Goal: Information Seeking & Learning: Compare options

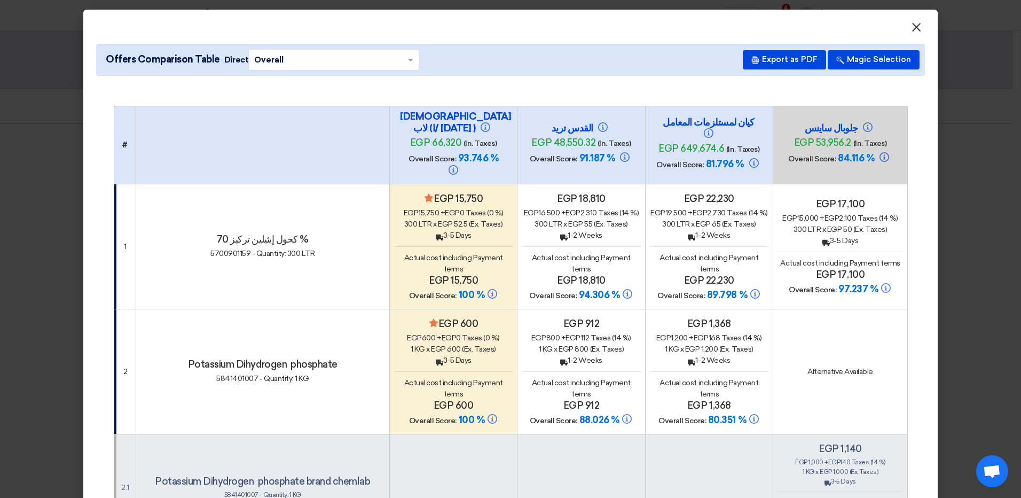
click at [912, 23] on span "×" at bounding box center [916, 29] width 11 height 21
click at [913, 27] on span "×" at bounding box center [916, 29] width 11 height 21
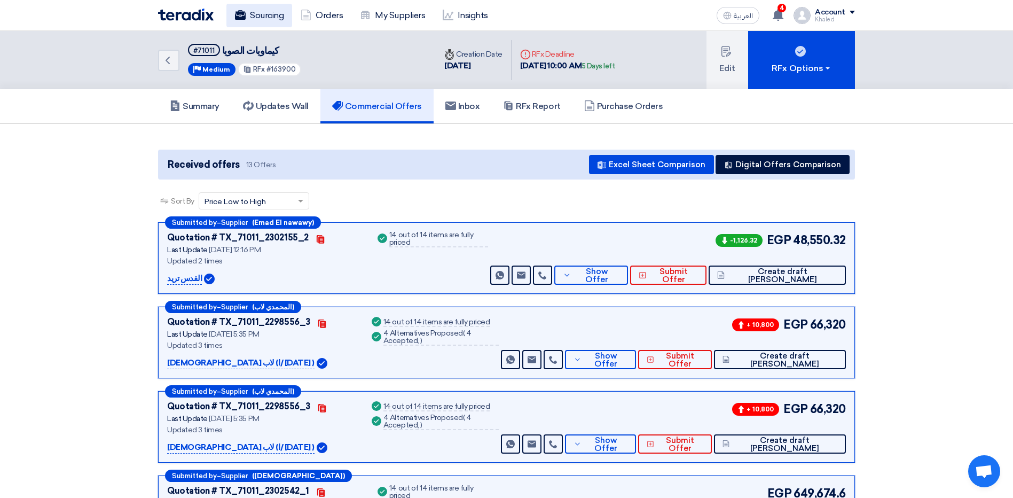
click at [266, 15] on link "Sourcing" at bounding box center [260, 16] width 66 height 24
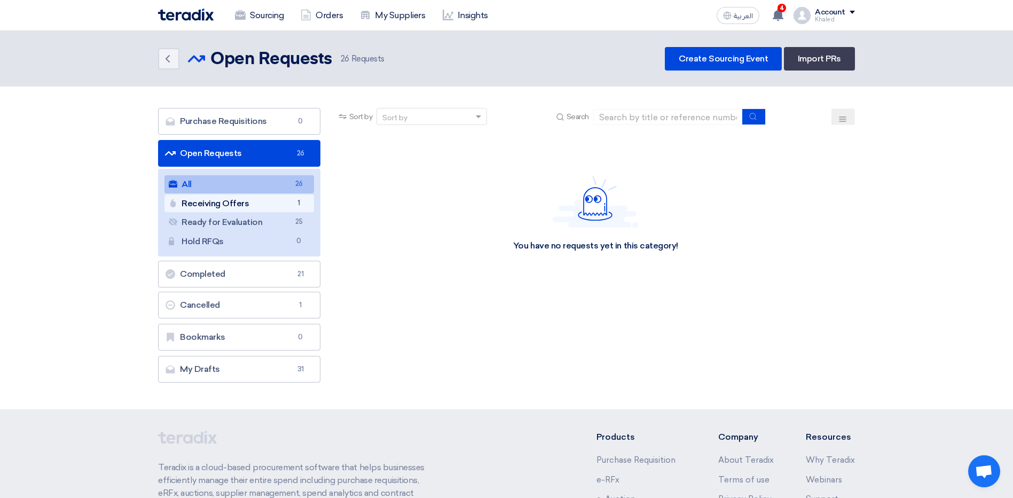
click at [277, 210] on link "Receiving Offers Receiving Offers 1" at bounding box center [240, 203] width 150 height 18
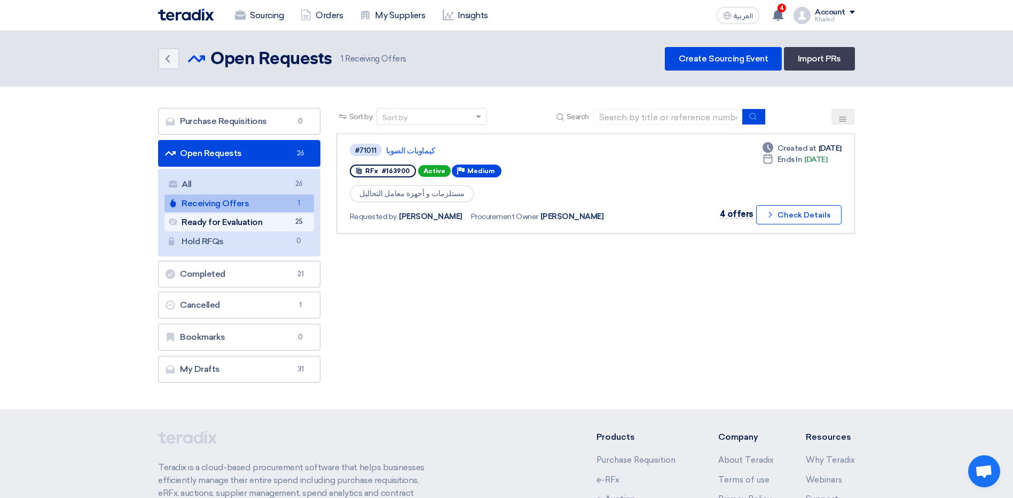
click at [244, 223] on link "Ready for Evaluation Ready for Evaluation 25" at bounding box center [240, 222] width 150 height 18
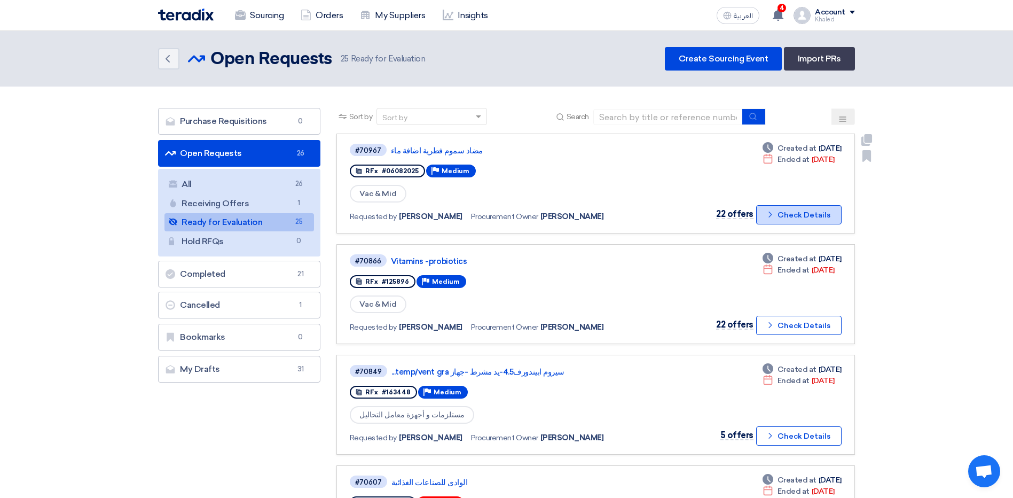
click at [802, 215] on button "Check details Check Details" at bounding box center [798, 214] width 85 height 19
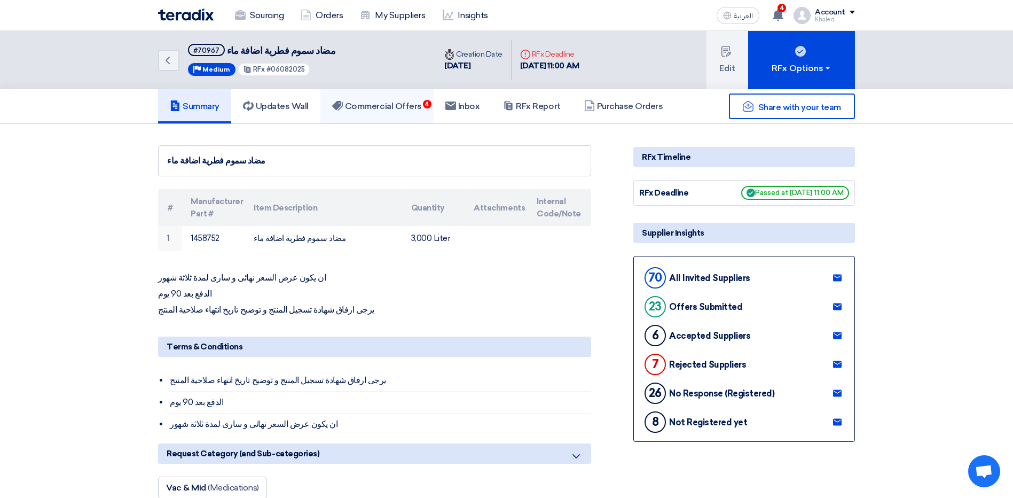
click at [366, 99] on link "Commercial Offers 4" at bounding box center [377, 106] width 113 height 34
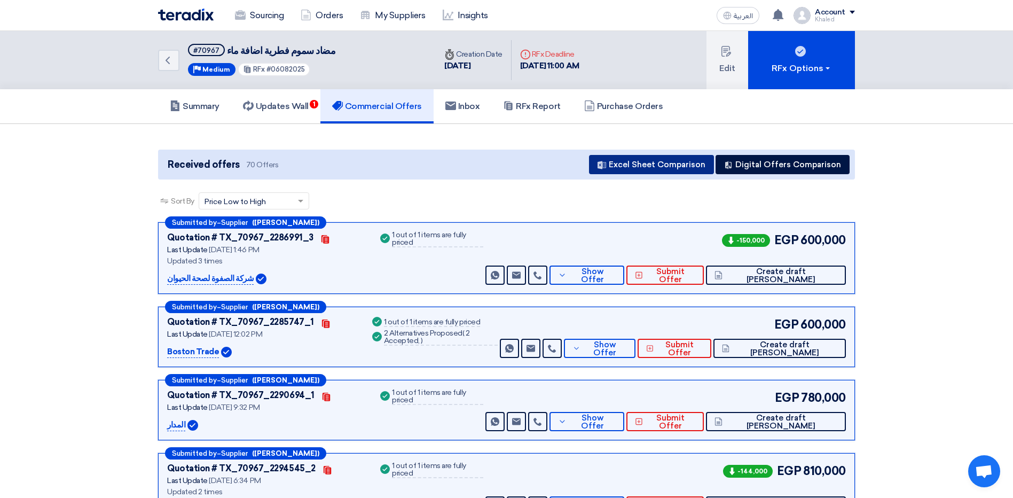
click at [658, 167] on button "Excel Sheet Comparison" at bounding box center [651, 164] width 125 height 19
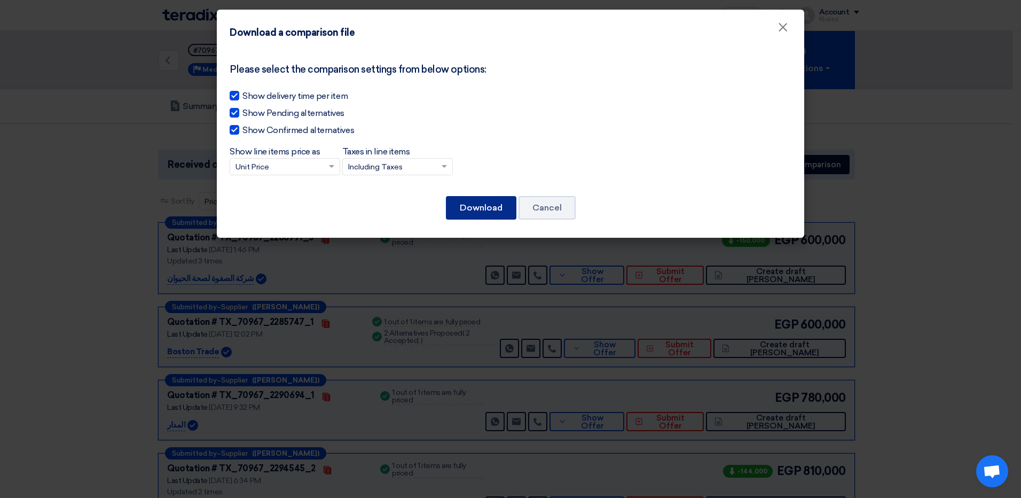
click at [496, 211] on button "Download" at bounding box center [481, 208] width 71 height 24
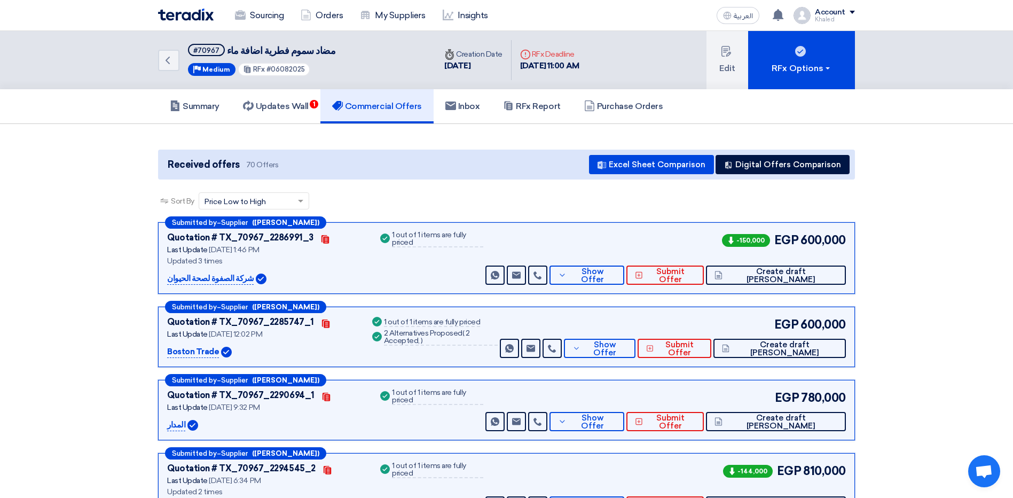
drag, startPoint x: 626, startPoint y: 193, endPoint x: 636, endPoint y: 237, distance: 45.0
click at [626, 193] on div "Sort By Sort by × Price Low to High ×" at bounding box center [506, 207] width 697 height 30
click at [565, 275] on use at bounding box center [562, 275] width 5 height 3
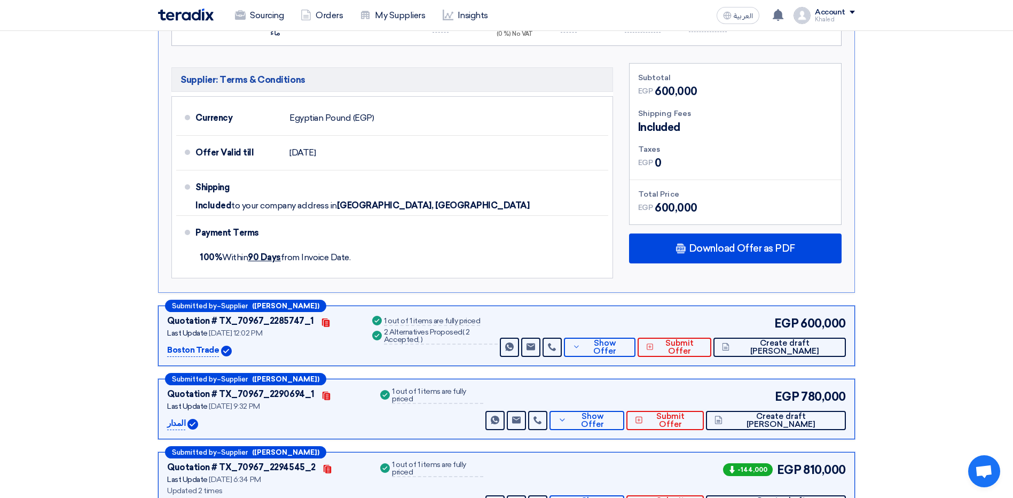
scroll to position [107, 0]
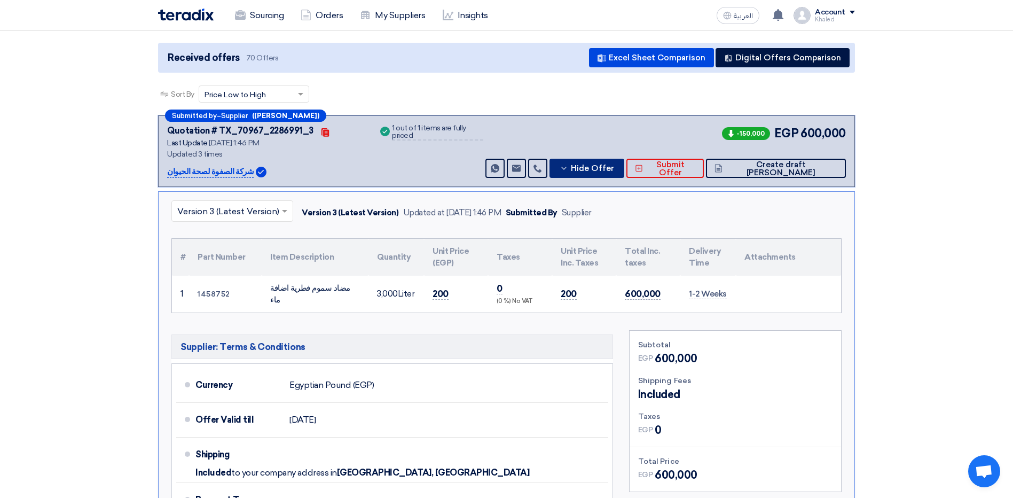
click at [568, 167] on icon at bounding box center [564, 168] width 9 height 9
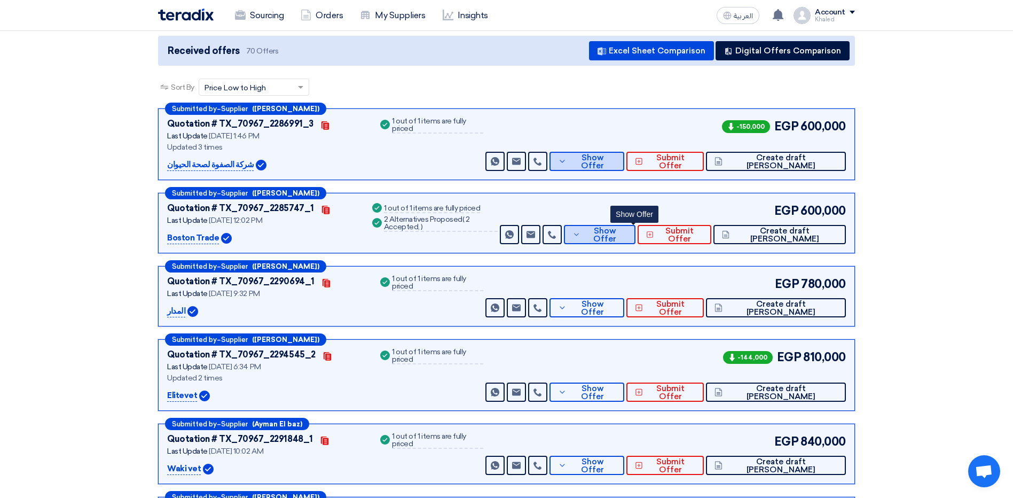
scroll to position [160, 0]
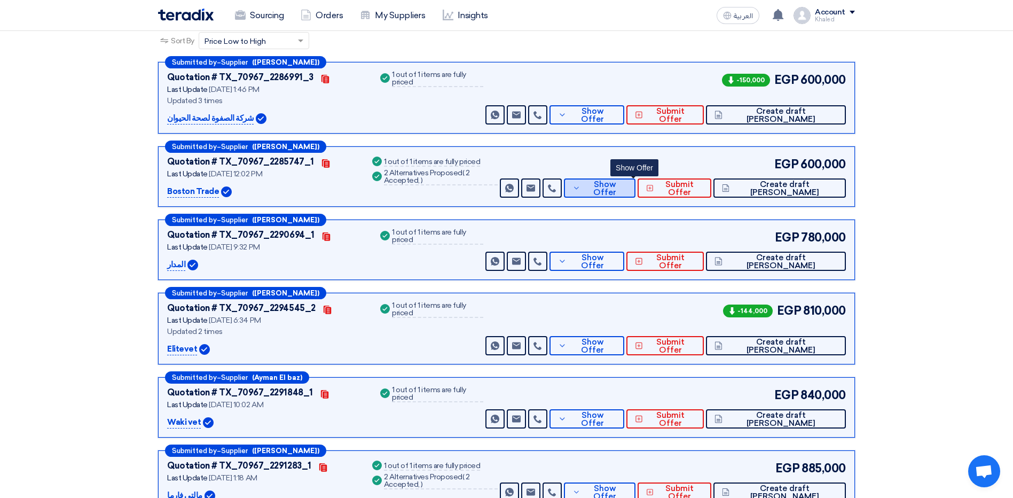
click at [618, 186] on button "Show Offer" at bounding box center [600, 187] width 72 height 19
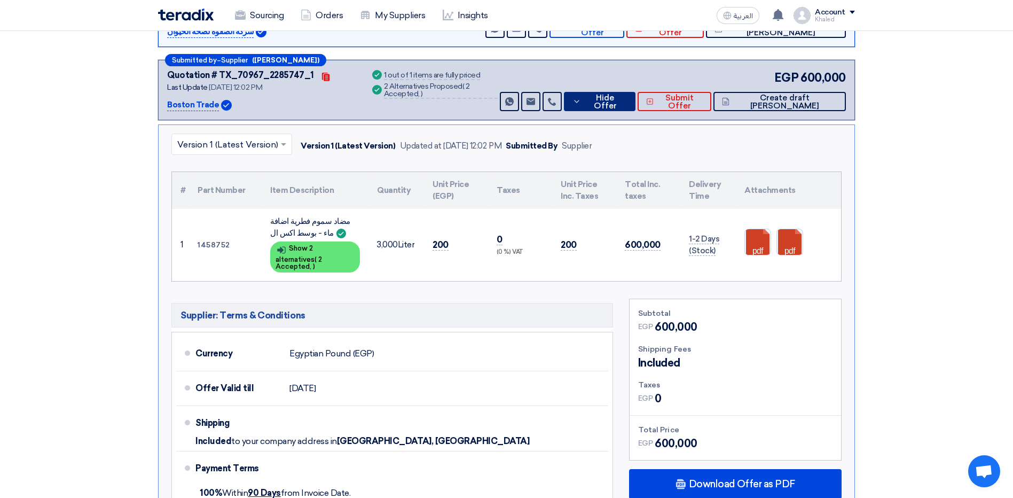
scroll to position [321, 0]
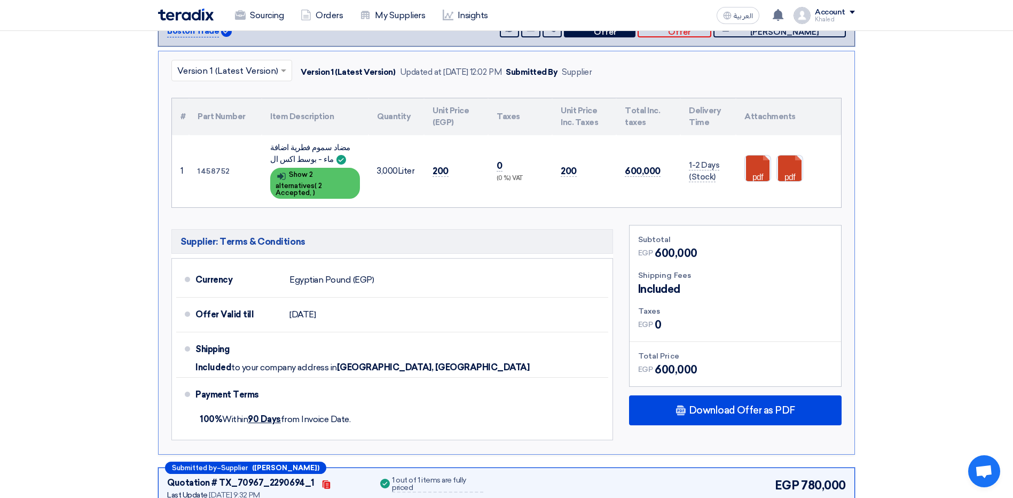
click at [338, 179] on div "Show details Show 2 alternatives ( 2 Accepted, )" at bounding box center [315, 183] width 90 height 31
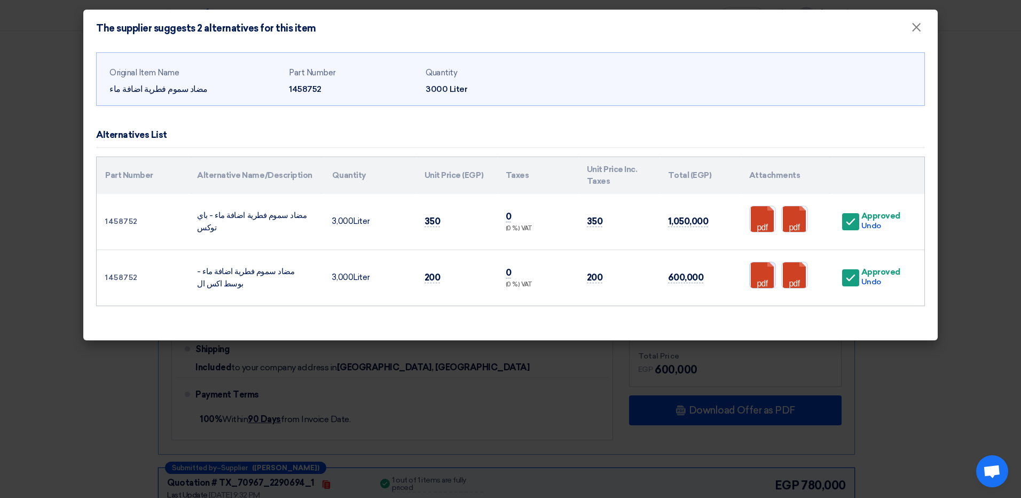
click at [768, 277] on link at bounding box center [792, 294] width 85 height 64
click at [798, 274] on link at bounding box center [824, 294] width 85 height 64
click at [795, 215] on link at bounding box center [824, 238] width 85 height 64
click at [766, 217] on link at bounding box center [792, 238] width 85 height 64
click at [914, 30] on span "×" at bounding box center [916, 29] width 11 height 21
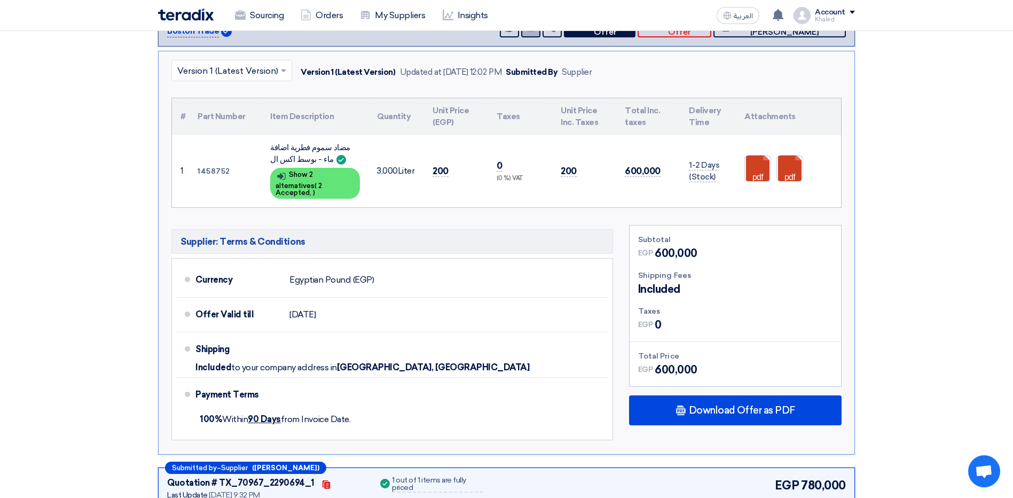
scroll to position [214, 0]
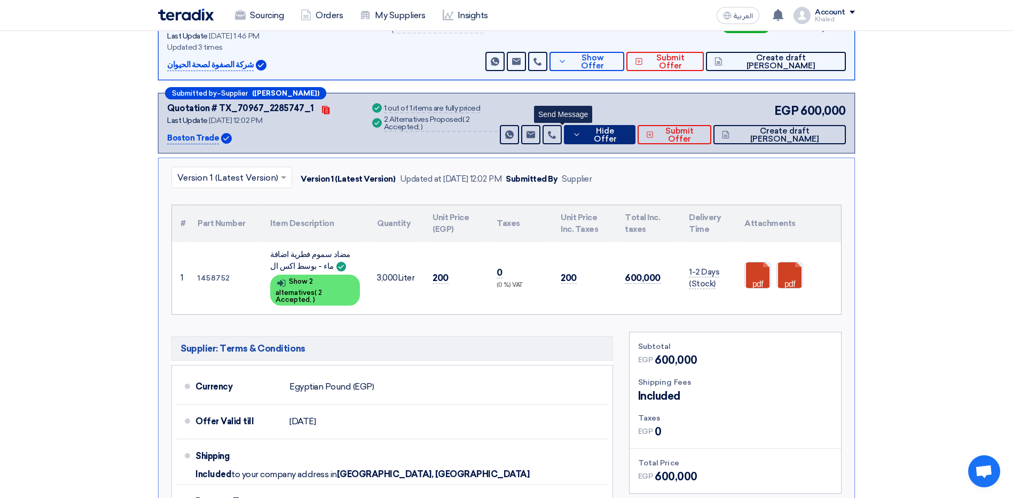
click at [622, 134] on span "Hide Offer" at bounding box center [605, 135] width 43 height 16
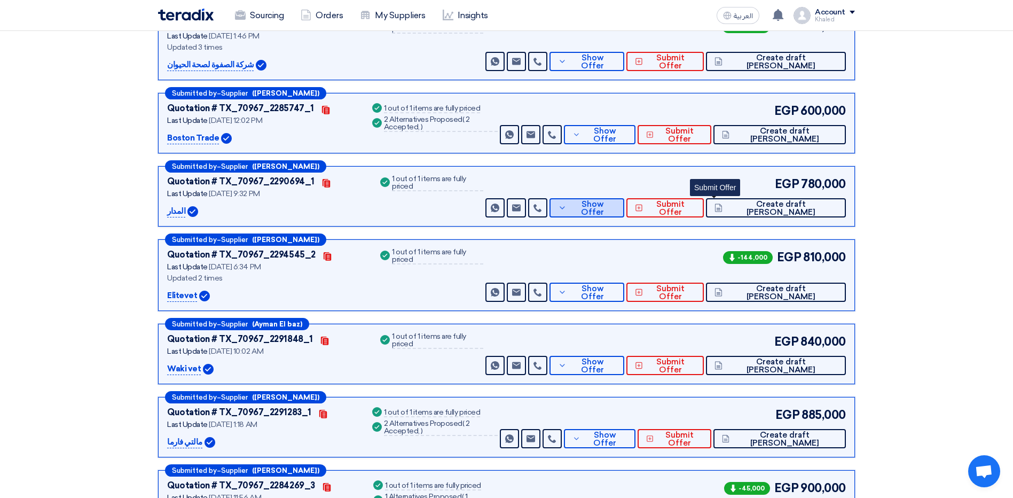
click at [616, 203] on span "Show Offer" at bounding box center [592, 208] width 46 height 16
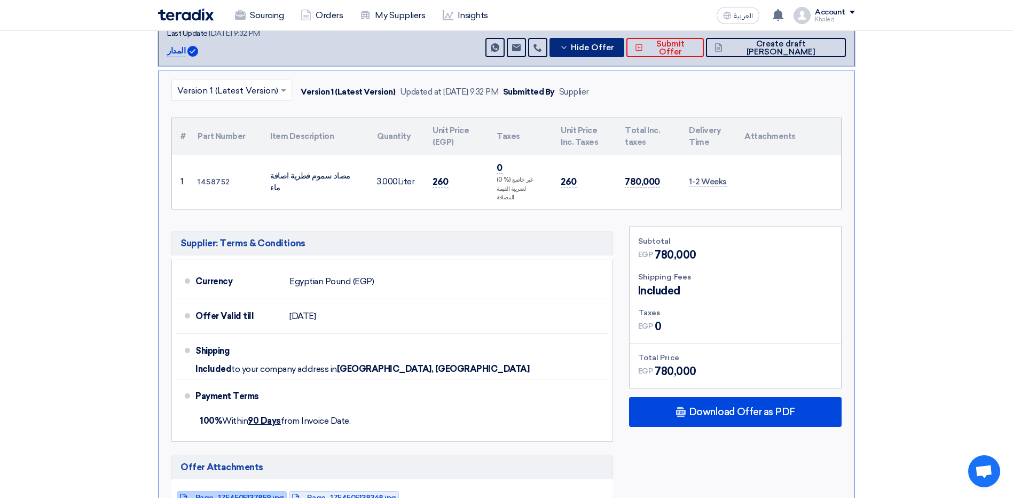
scroll to position [534, 0]
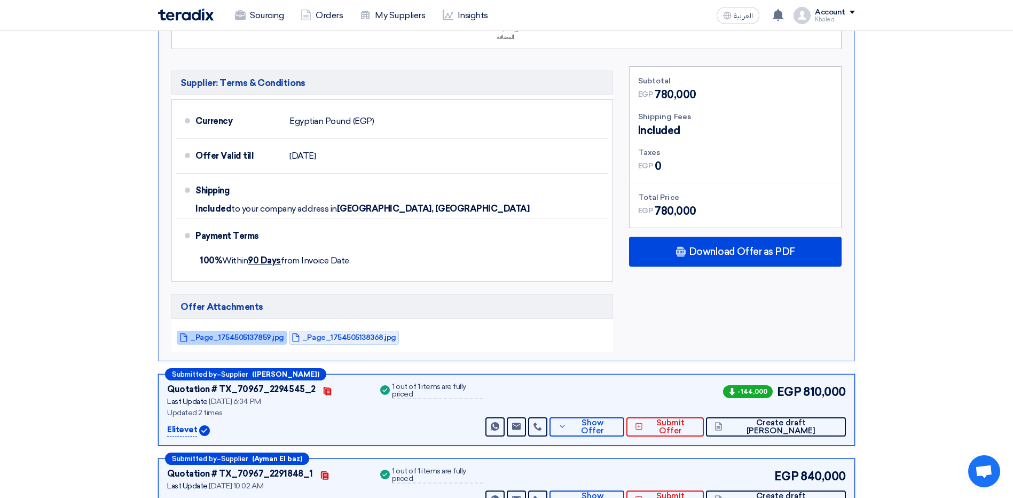
click at [231, 333] on span "_Page_1754505137859.jpg" at bounding box center [237, 337] width 94 height 8
click at [320, 333] on span "_Page_1754505138368.jpg" at bounding box center [349, 337] width 94 height 8
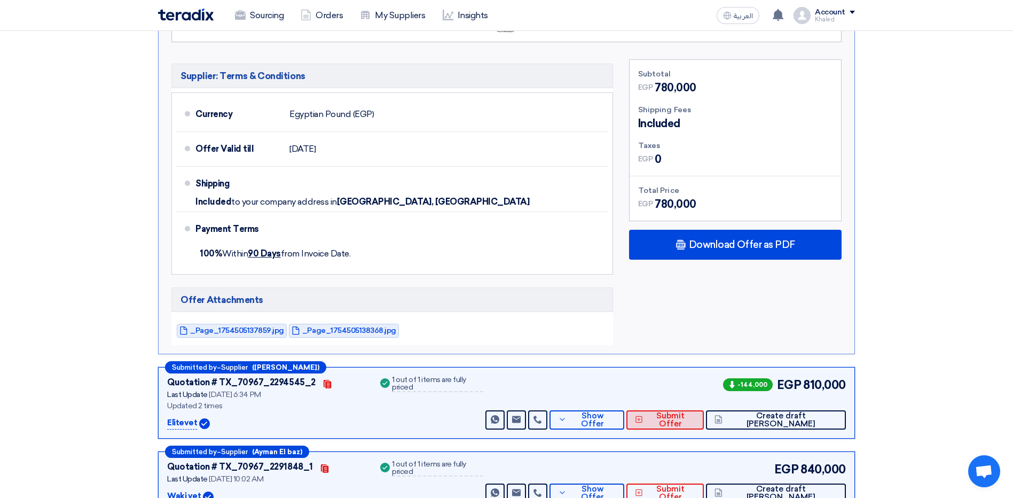
scroll to position [641, 0]
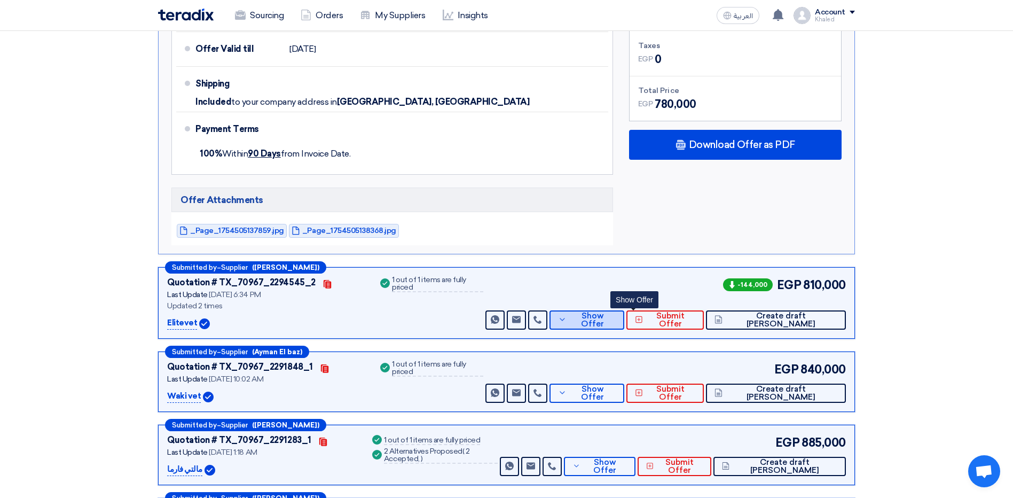
click at [616, 312] on span "Show Offer" at bounding box center [592, 320] width 46 height 16
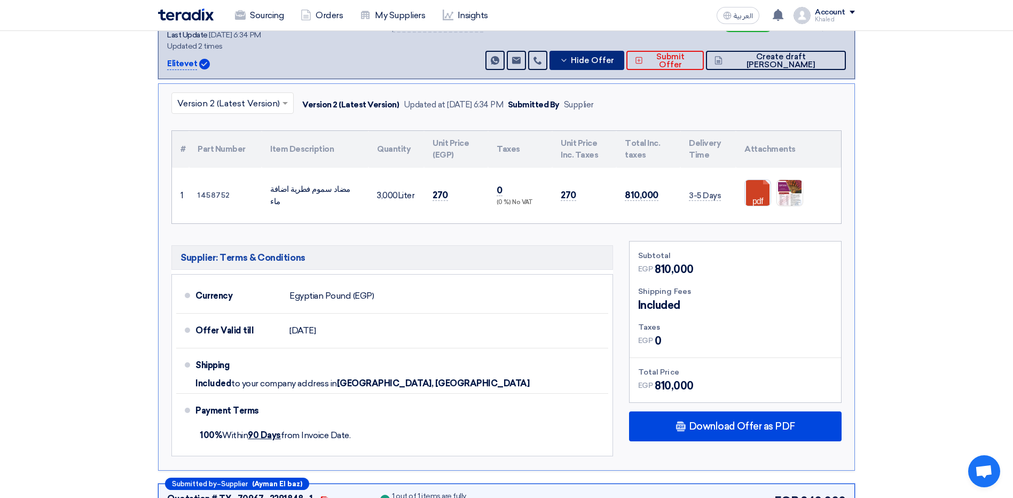
scroll to position [427, 0]
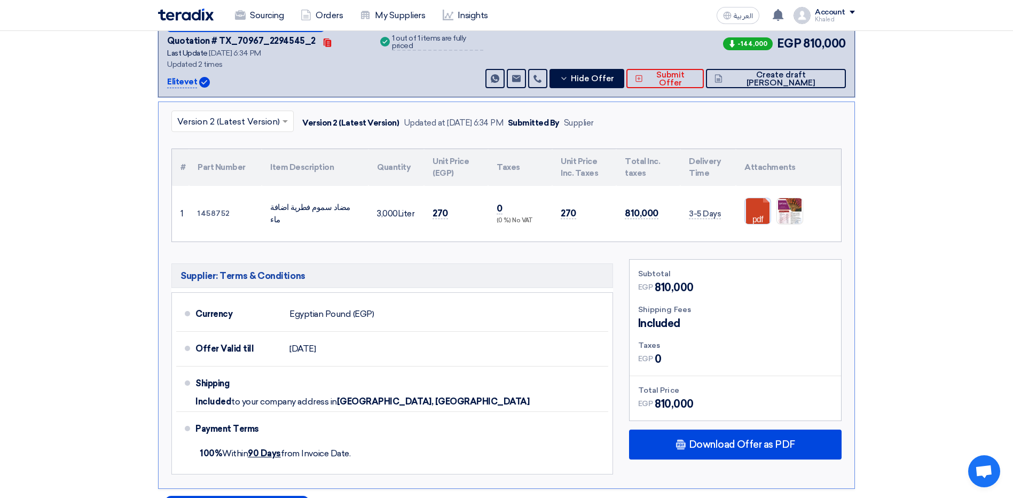
click at [756, 216] on link at bounding box center [787, 230] width 85 height 64
click at [598, 76] on button "Hide Offer" at bounding box center [587, 78] width 75 height 19
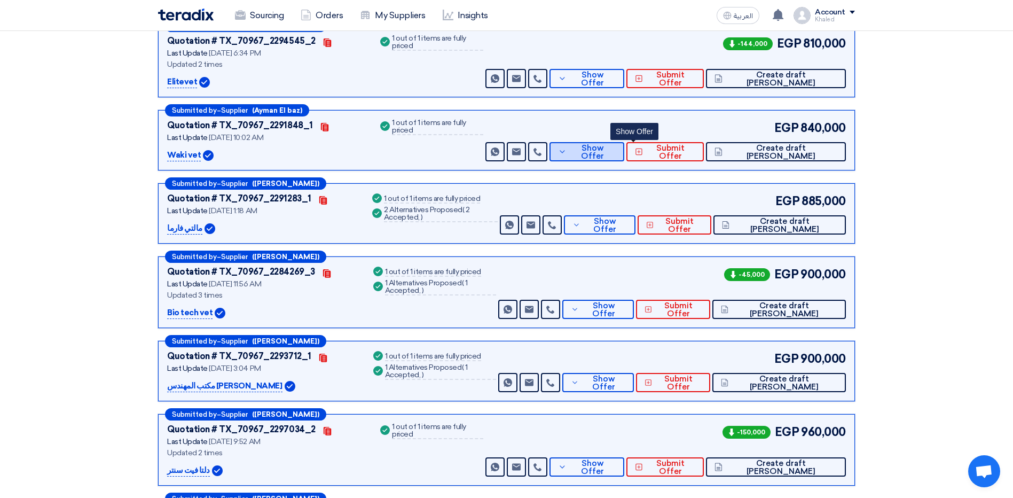
click at [567, 155] on icon at bounding box center [562, 151] width 9 height 9
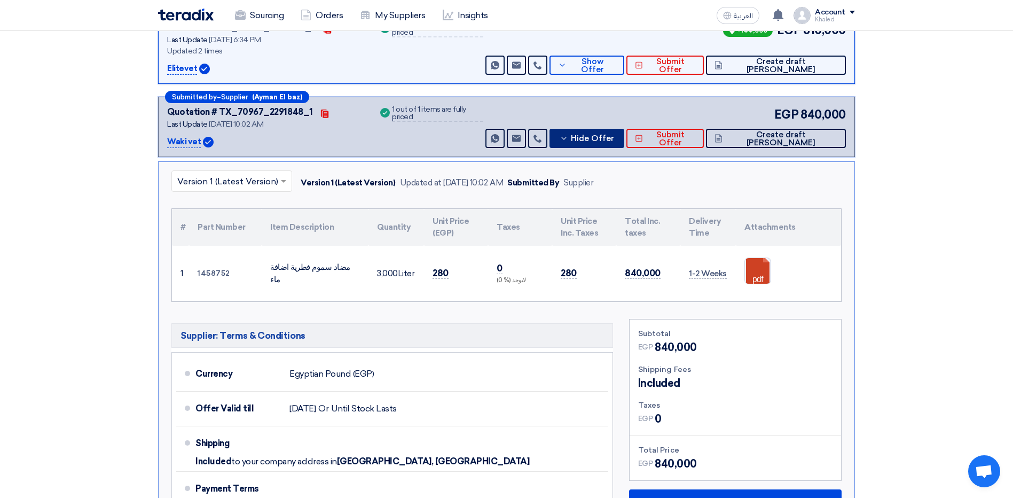
scroll to position [588, 0]
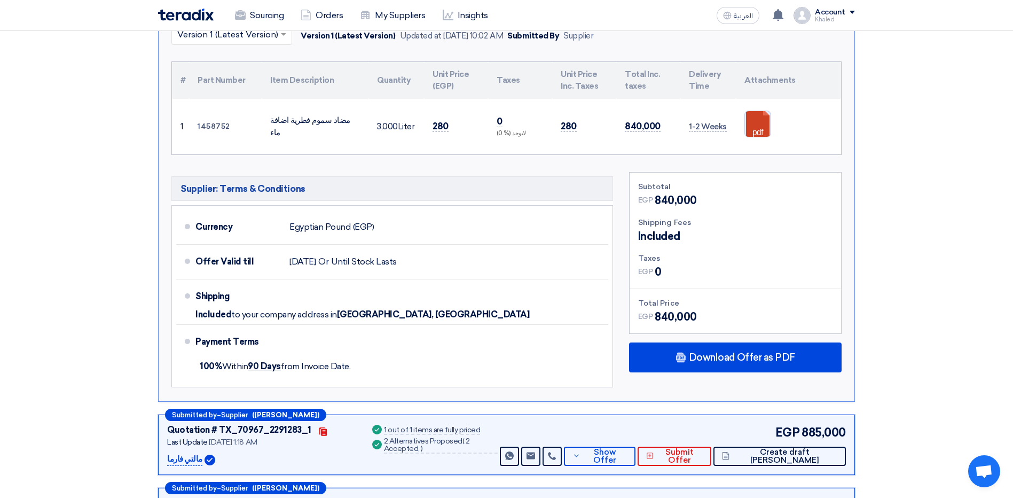
click at [759, 122] on link at bounding box center [787, 143] width 85 height 64
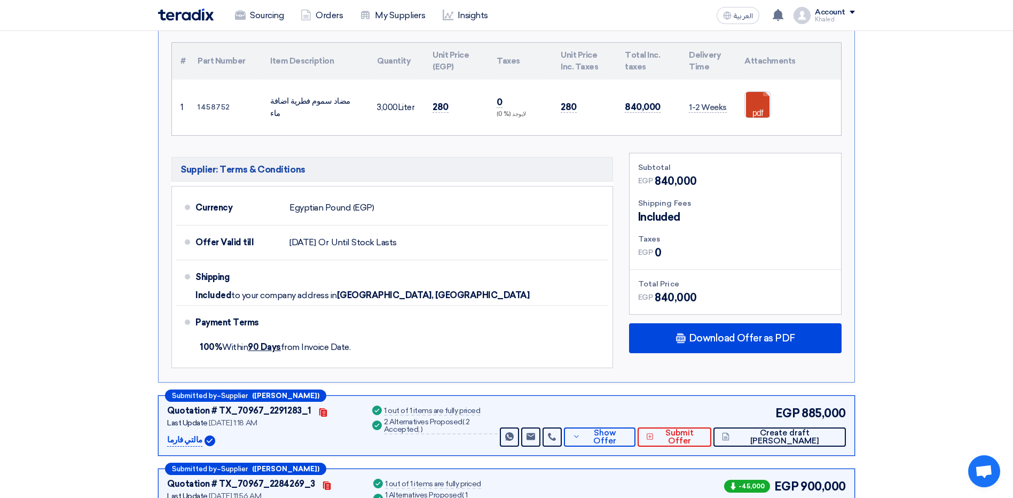
scroll to position [694, 0]
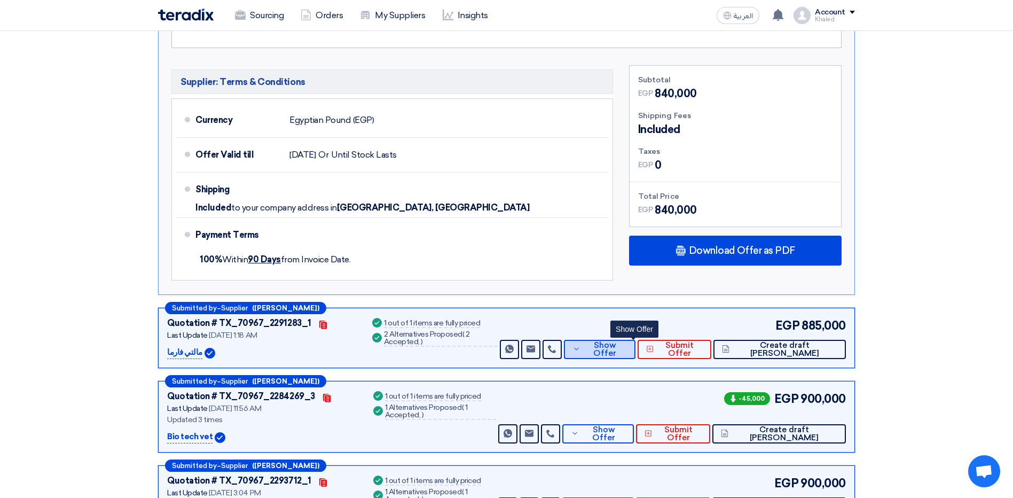
click at [626, 348] on span "Show Offer" at bounding box center [605, 349] width 44 height 16
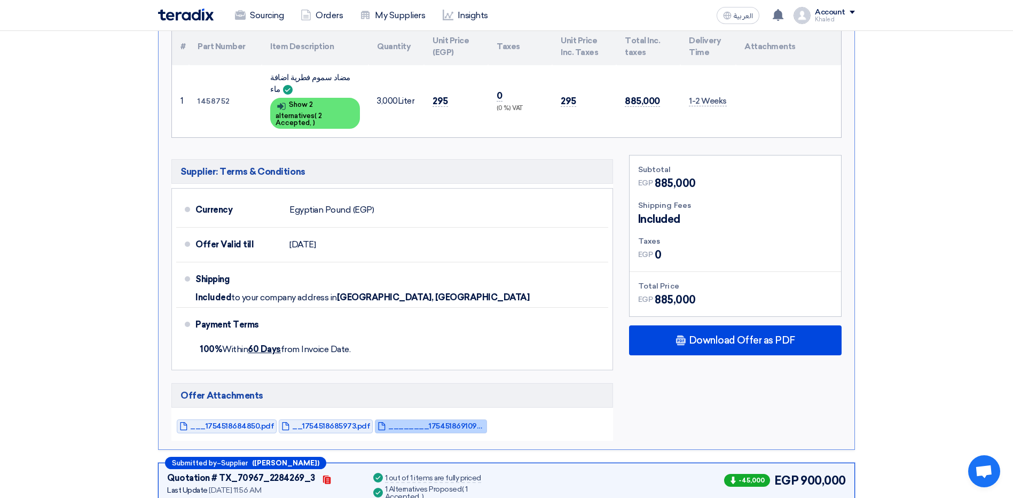
click at [396, 422] on span "________1754518691092.pdf" at bounding box center [436, 426] width 96 height 8
click at [338, 422] on span "__1754518685973.pdf" at bounding box center [331, 426] width 78 height 8
click at [337, 422] on span "__1754518685973.pdf" at bounding box center [331, 426] width 78 height 8
click at [419, 412] on div "___1754518684850.pdf __1754518685973.pdf ________1754518691092.pdf" at bounding box center [392, 426] width 442 height 29
click at [248, 422] on span "___1754518684850.pdf" at bounding box center [232, 426] width 84 height 8
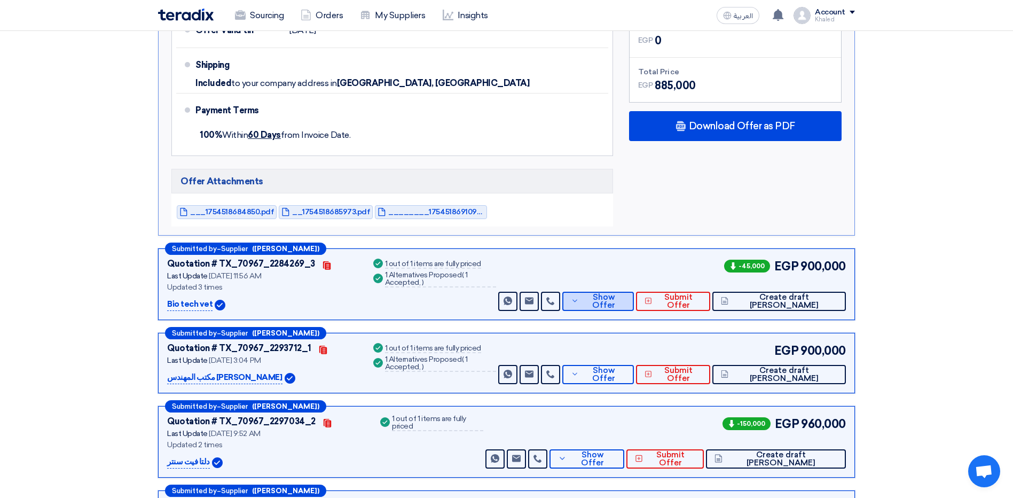
click at [626, 293] on span "Show Offer" at bounding box center [604, 301] width 44 height 16
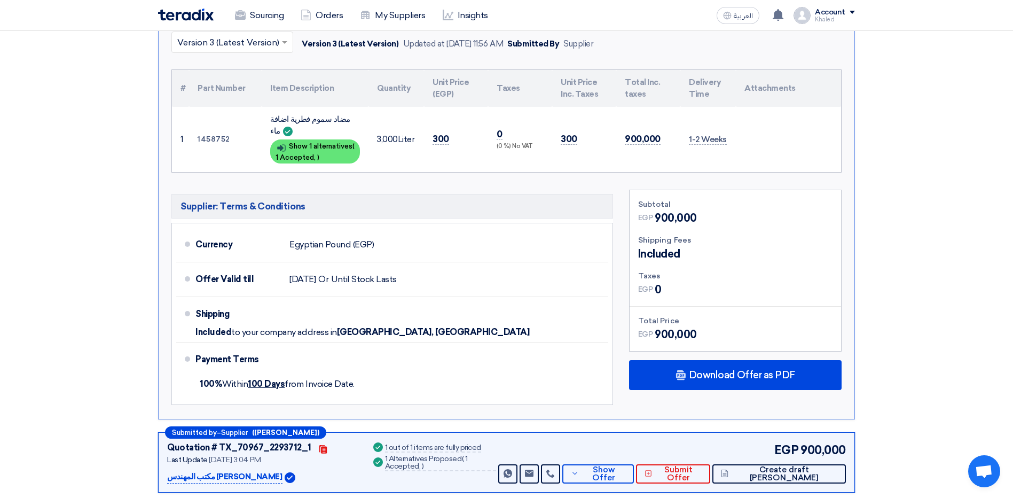
scroll to position [641, 0]
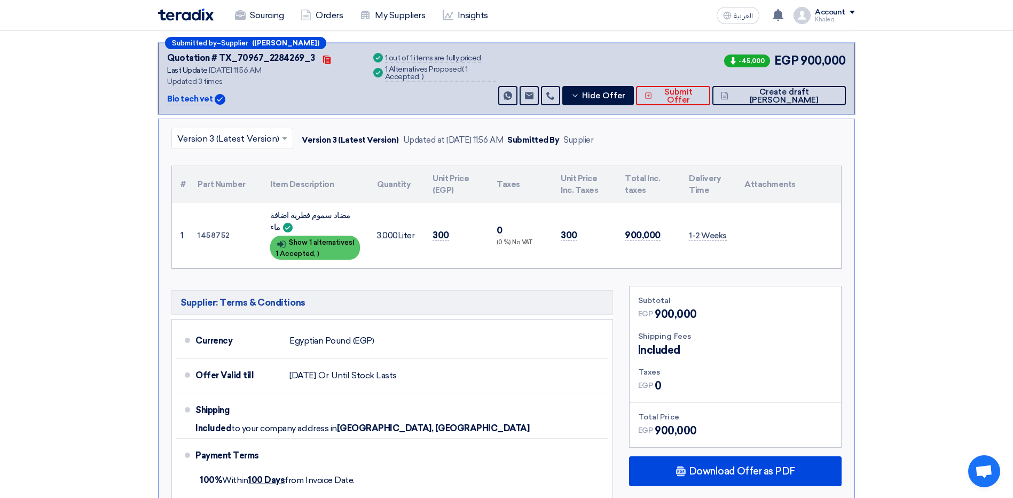
click at [349, 240] on div "Show details Show 1 alternatives ( 1 Accepted, )" at bounding box center [315, 248] width 90 height 24
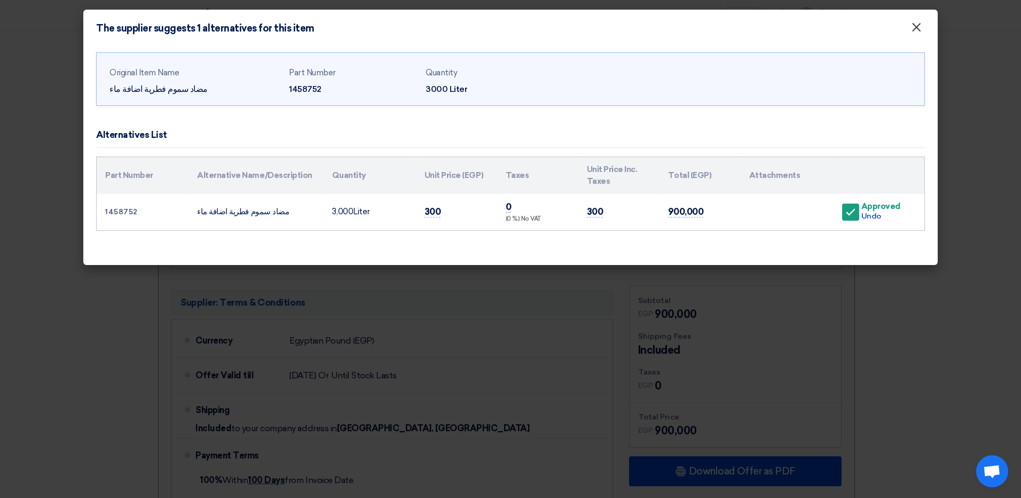
click at [914, 33] on span "×" at bounding box center [916, 29] width 11 height 21
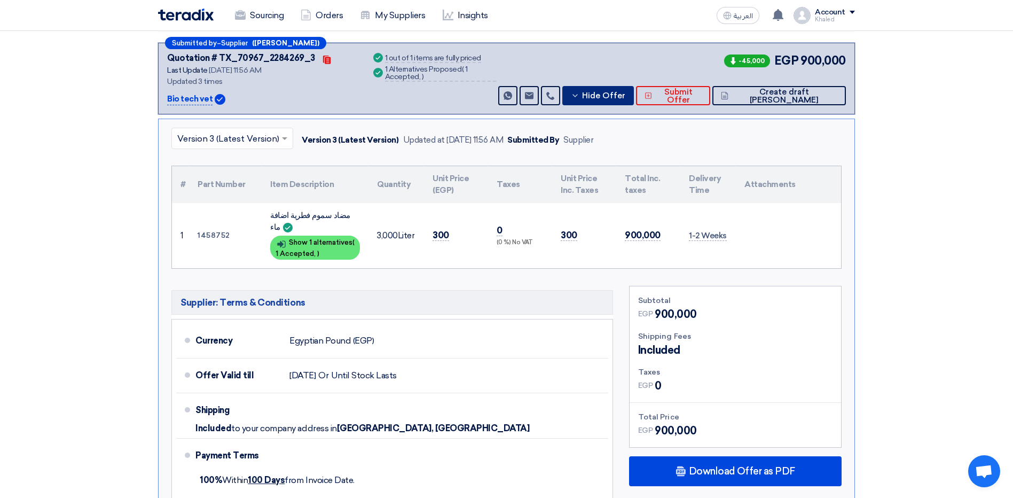
click at [580, 95] on icon at bounding box center [575, 95] width 9 height 9
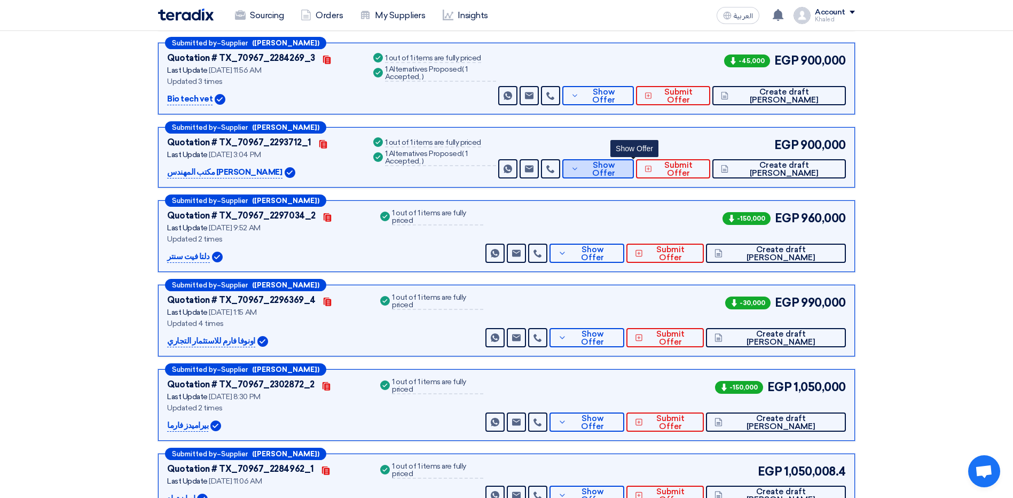
click at [619, 167] on span "Show Offer" at bounding box center [604, 169] width 44 height 16
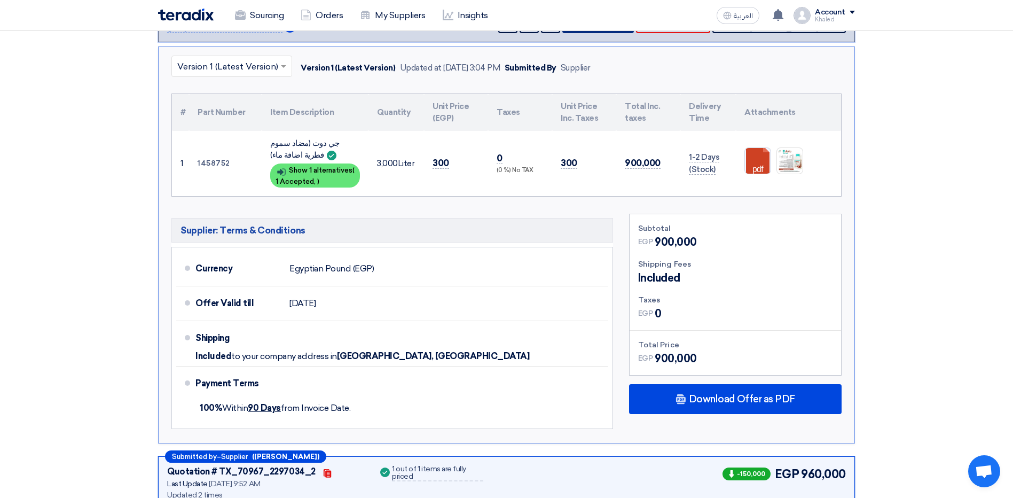
scroll to position [801, 0]
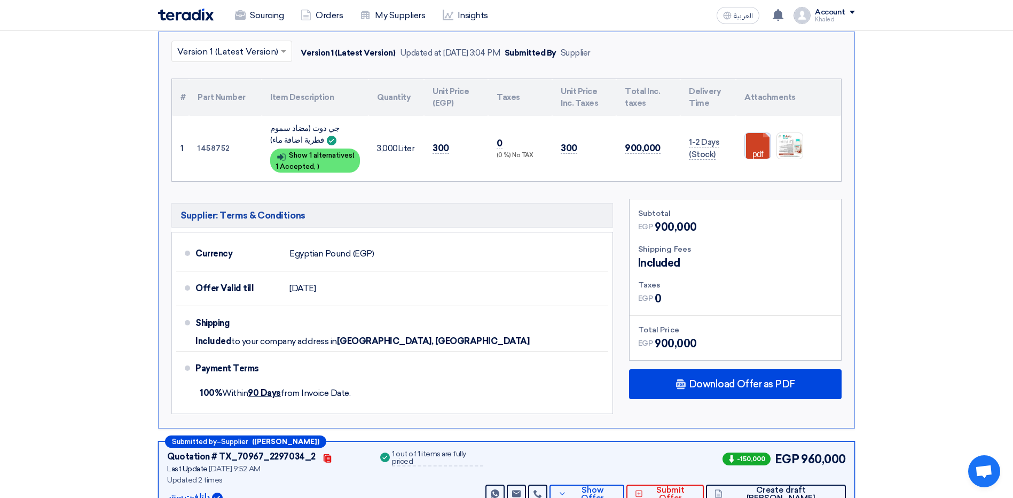
click at [758, 149] on link at bounding box center [787, 165] width 85 height 64
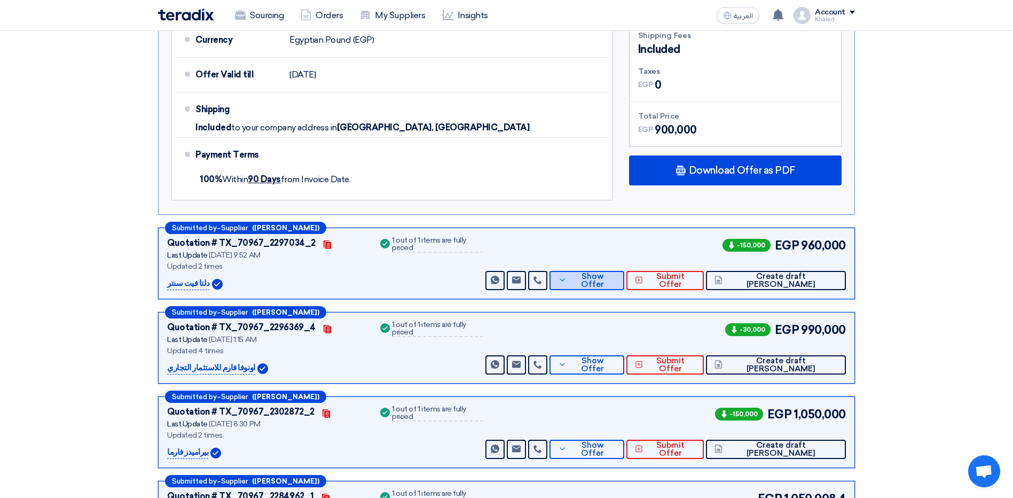
click at [616, 282] on span "Show Offer" at bounding box center [592, 280] width 46 height 16
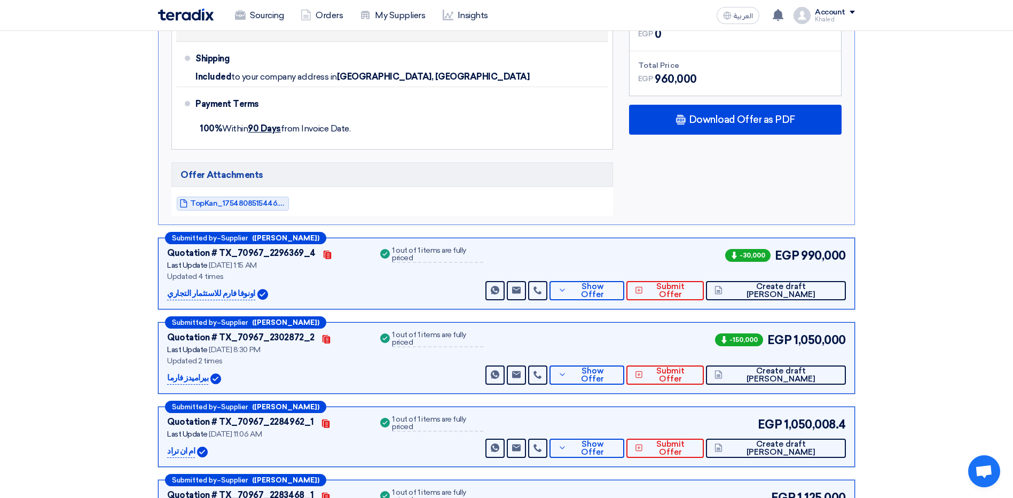
scroll to position [908, 0]
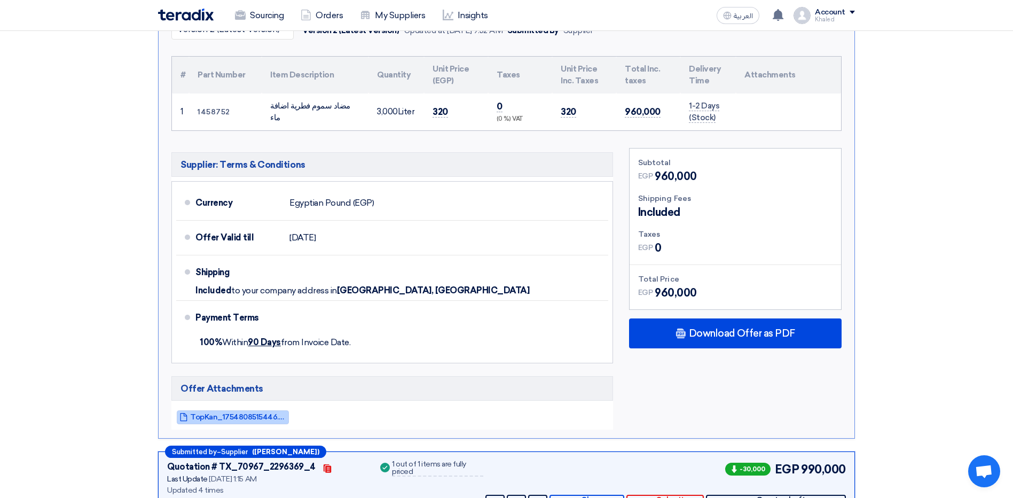
click at [267, 417] on span "TopKan_1754808515446.pdf" at bounding box center [238, 417] width 96 height 8
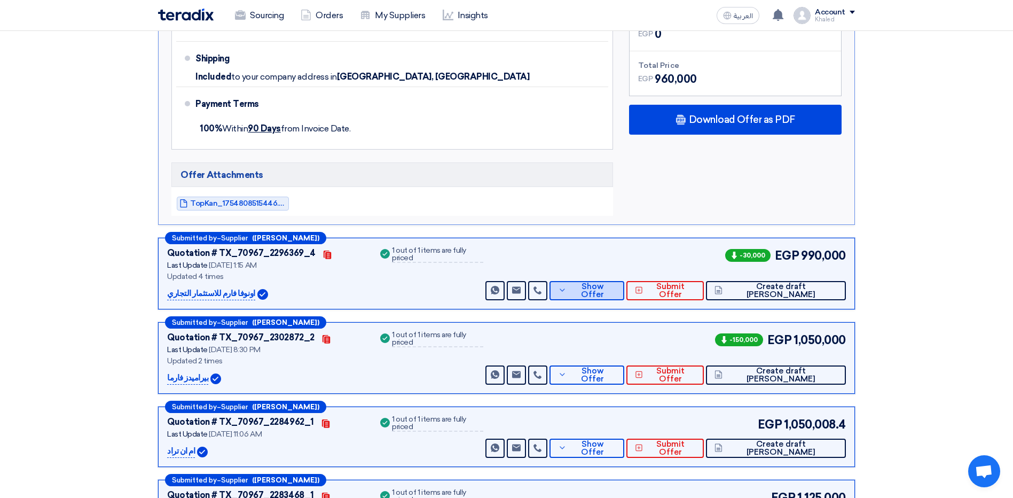
click at [616, 293] on span "Show Offer" at bounding box center [592, 291] width 46 height 16
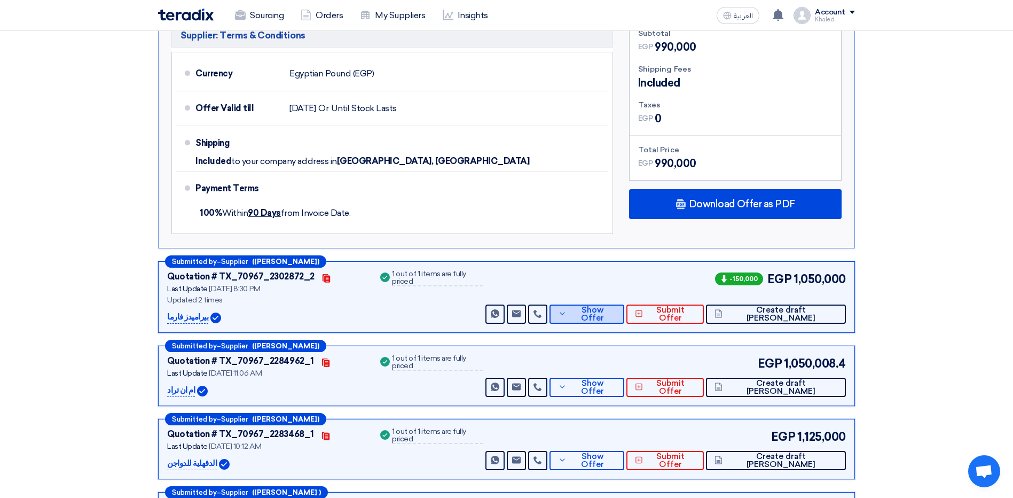
click at [616, 316] on span "Show Offer" at bounding box center [592, 314] width 46 height 16
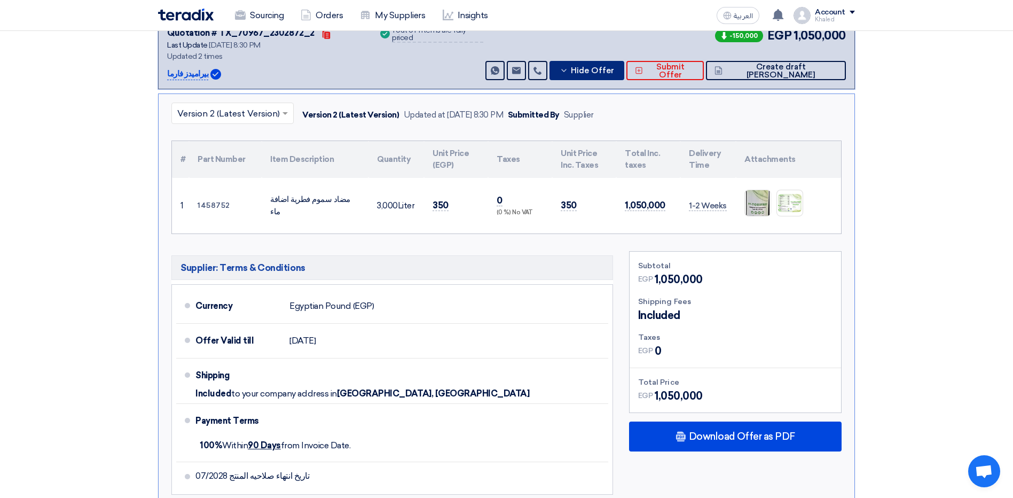
scroll to position [962, 0]
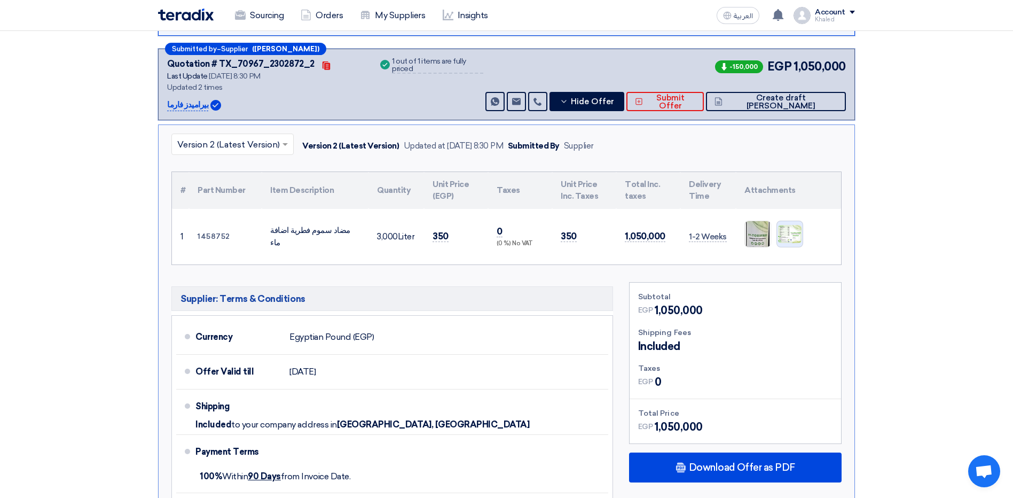
click at [786, 240] on img at bounding box center [790, 234] width 26 height 21
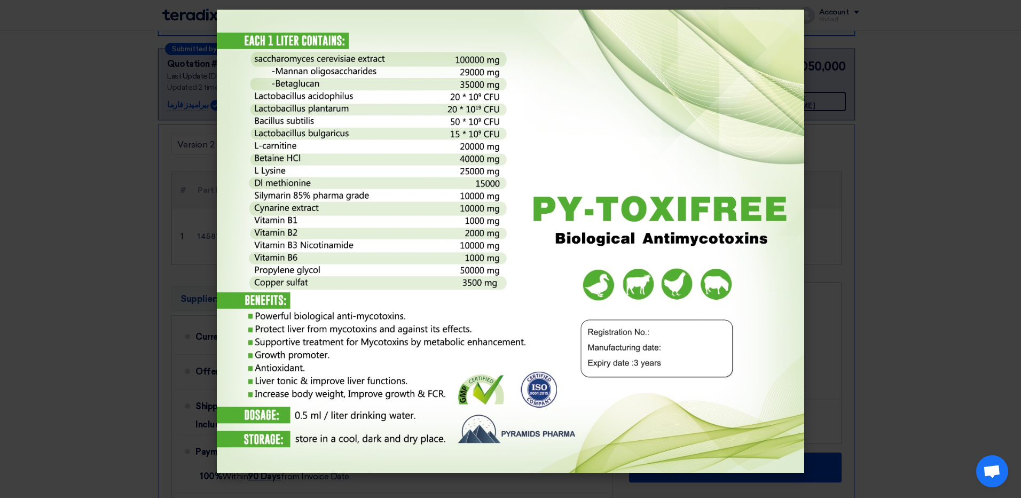
click at [855, 60] on modal-container at bounding box center [510, 249] width 1021 height 498
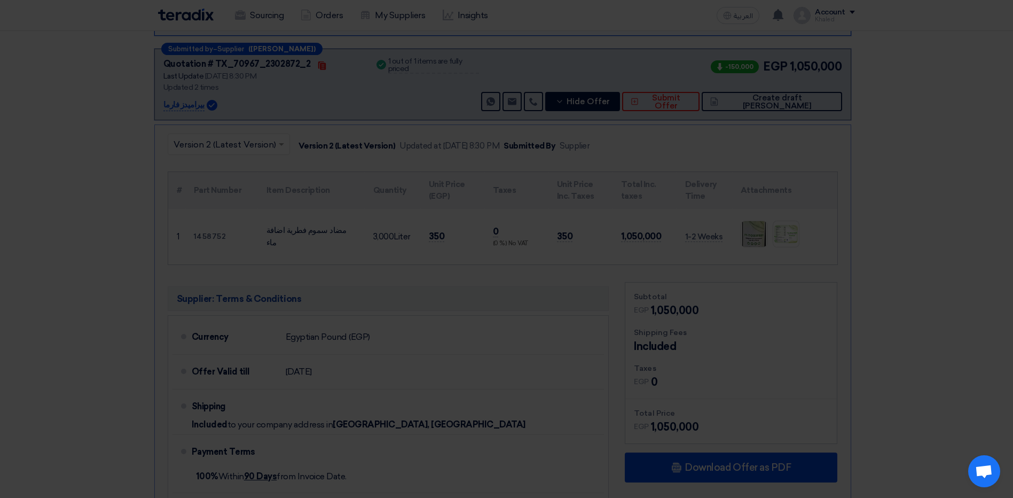
drag, startPoint x: 883, startPoint y: 45, endPoint x: 892, endPoint y: 43, distance: 9.0
click at [886, 44] on modal-container at bounding box center [506, 249] width 1013 height 498
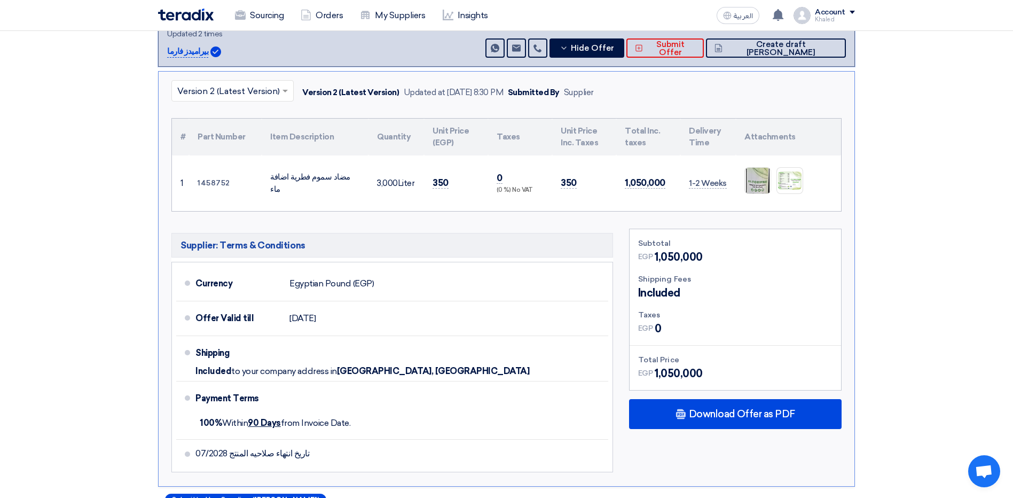
scroll to position [1122, 0]
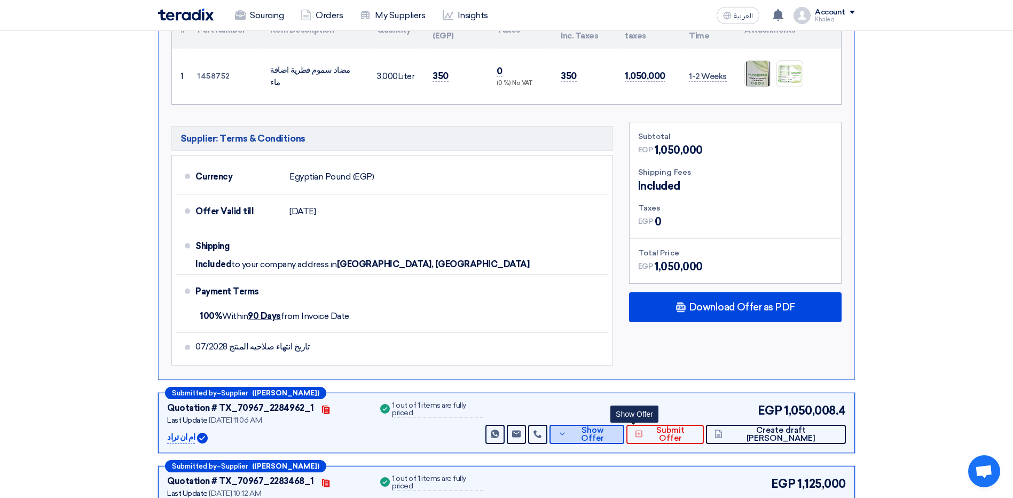
click at [624, 442] on button "Show Offer" at bounding box center [587, 434] width 75 height 19
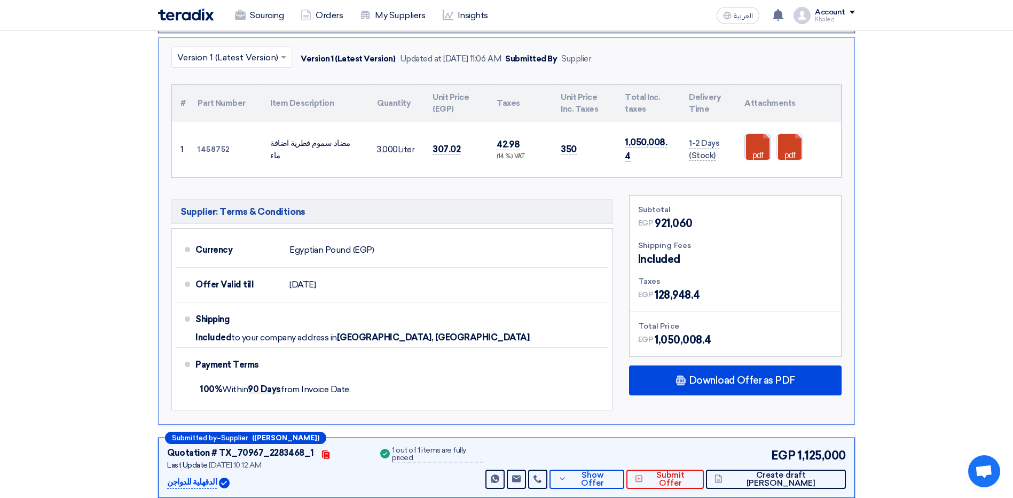
click at [768, 147] on link at bounding box center [787, 166] width 85 height 64
drag, startPoint x: 798, startPoint y: 143, endPoint x: 805, endPoint y: 147, distance: 7.7
click at [798, 143] on link at bounding box center [819, 166] width 85 height 64
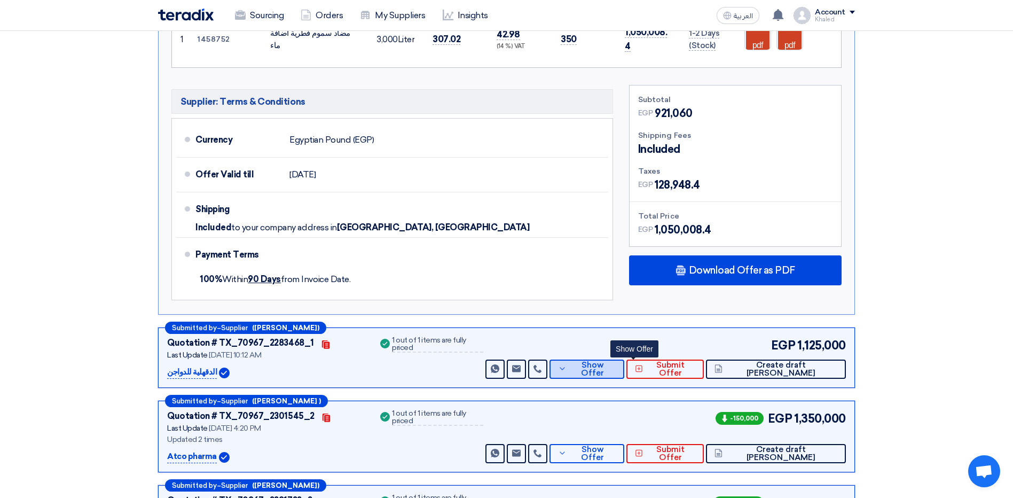
scroll to position [1282, 0]
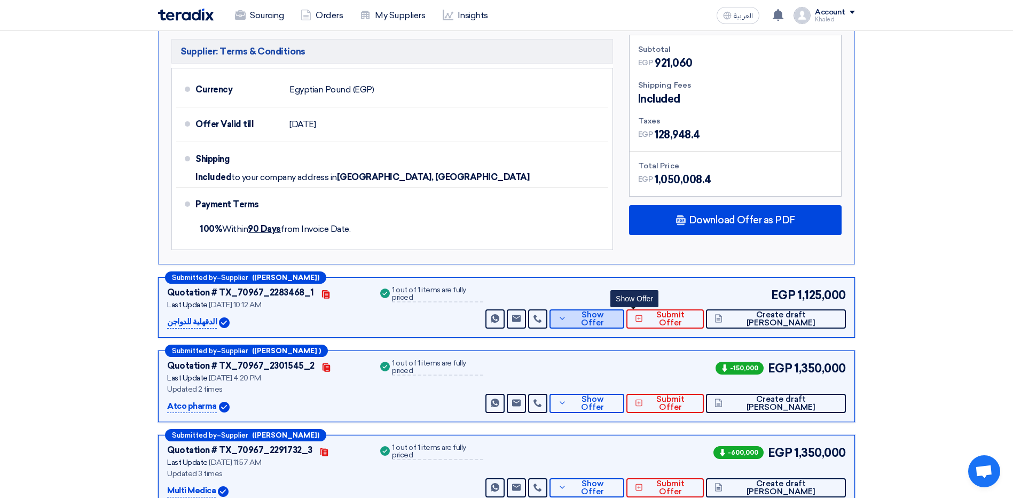
click at [616, 314] on span "Show Offer" at bounding box center [592, 319] width 46 height 16
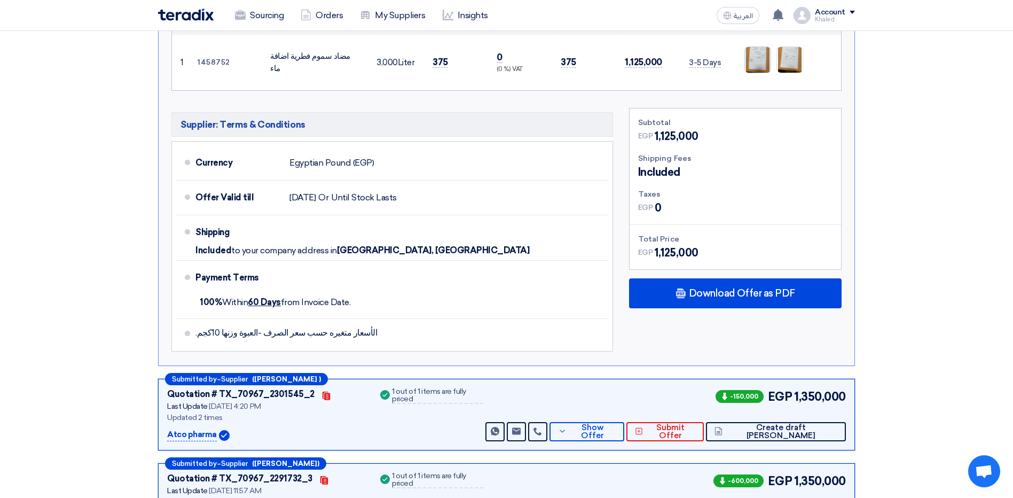
click at [760, 63] on img at bounding box center [758, 60] width 26 height 34
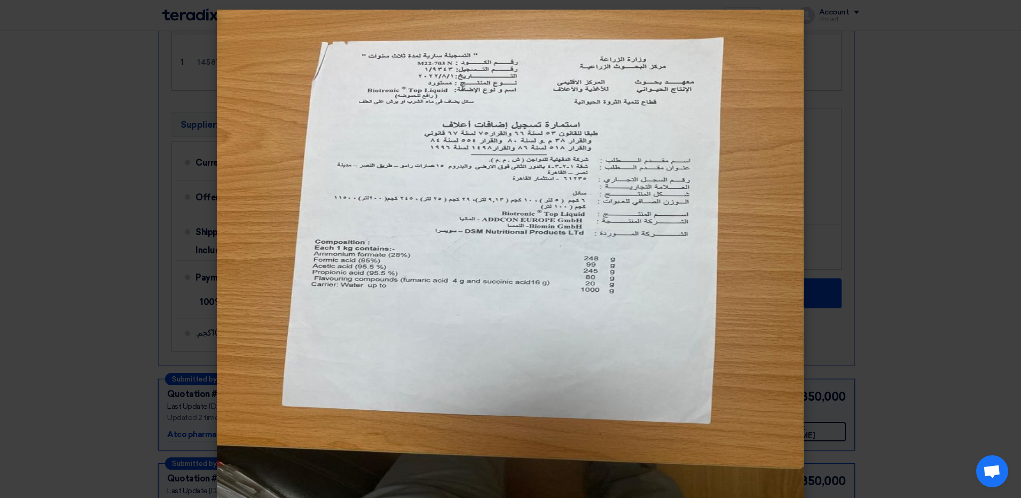
click at [831, 53] on modal-container at bounding box center [510, 249] width 1021 height 498
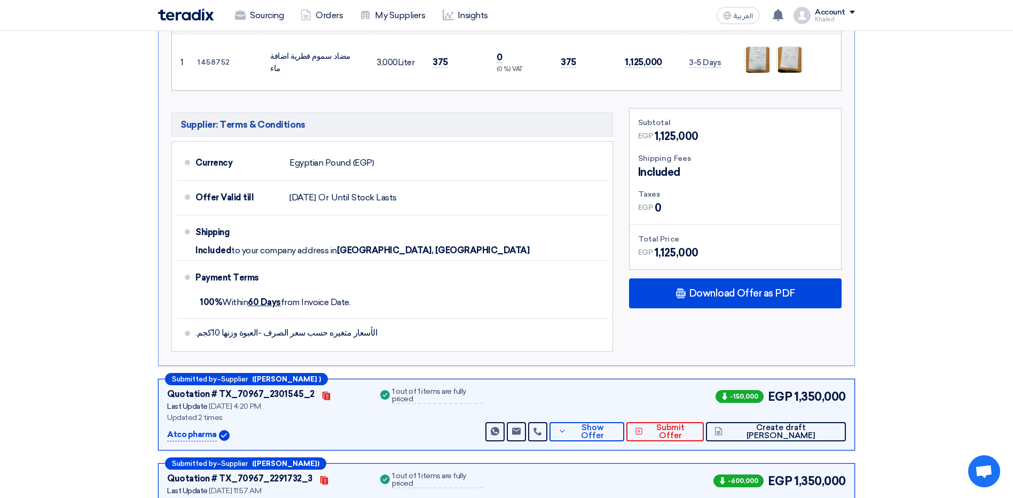
click at [836, 45] on modal-container at bounding box center [506, 249] width 1013 height 498
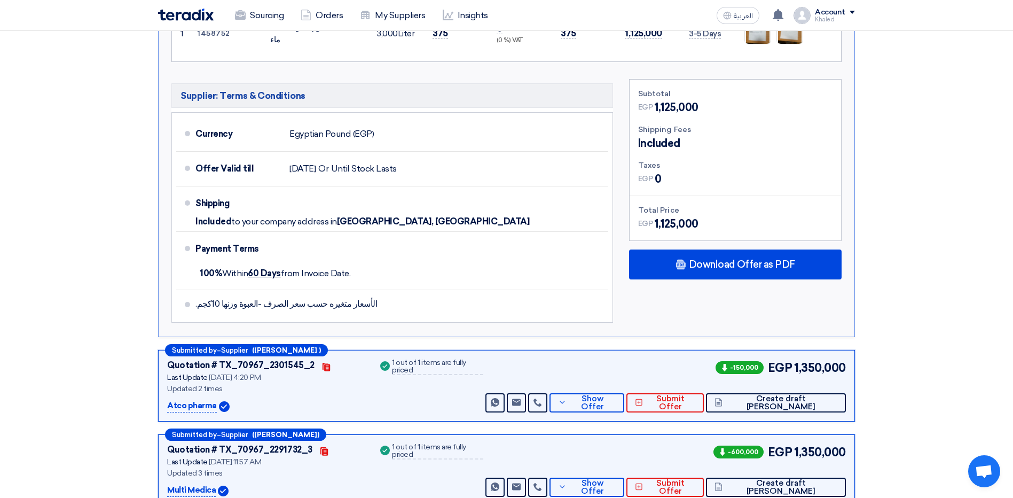
scroll to position [1496, 0]
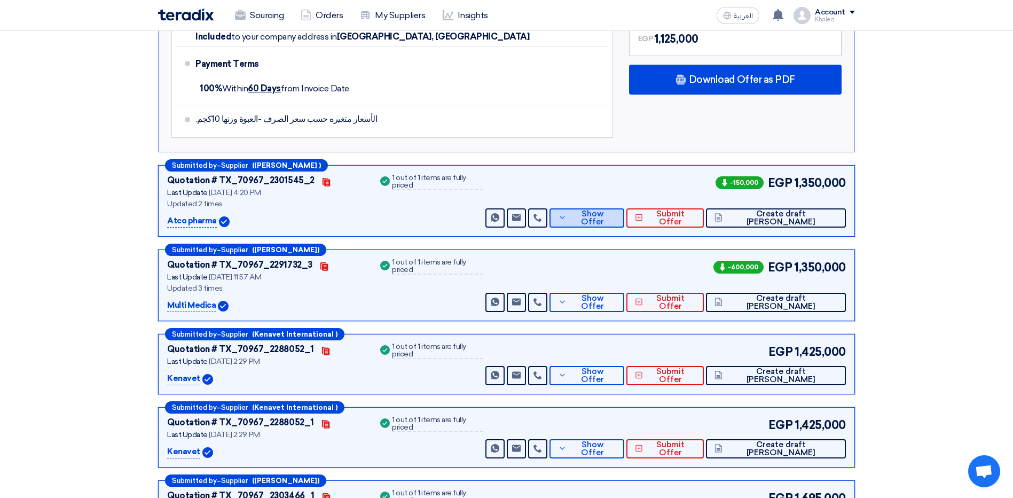
click at [567, 218] on icon at bounding box center [562, 217] width 9 height 9
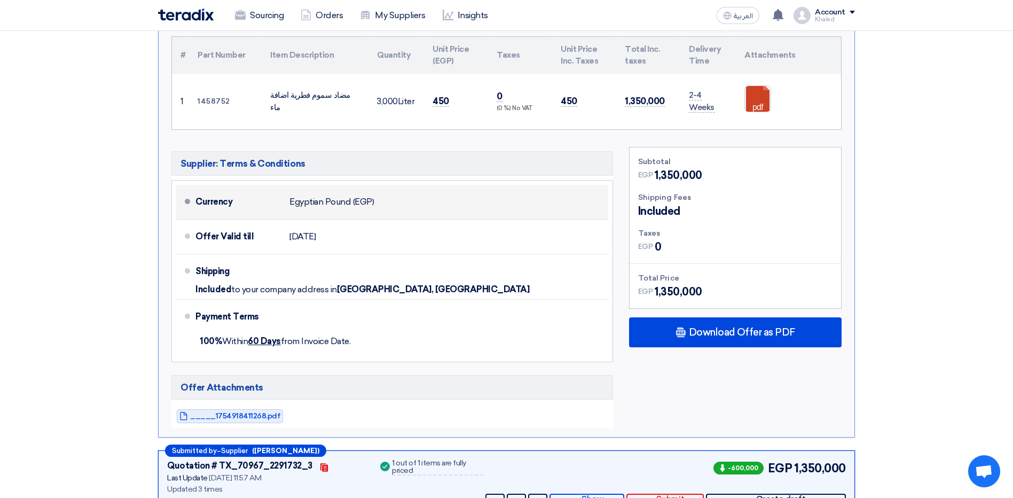
scroll to position [1282, 0]
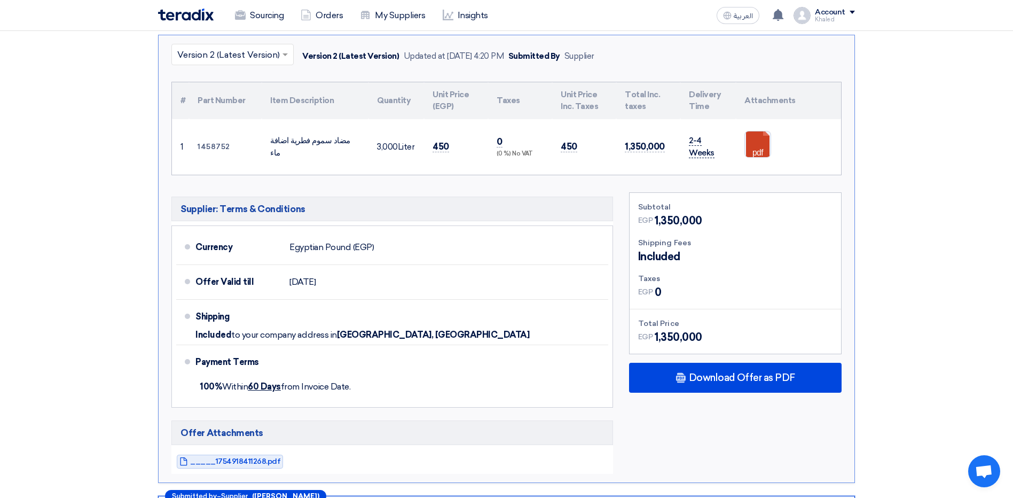
click at [715, 150] on span "2-4 Weeks" at bounding box center [702, 147] width 26 height 22
click at [749, 141] on link at bounding box center [787, 163] width 85 height 64
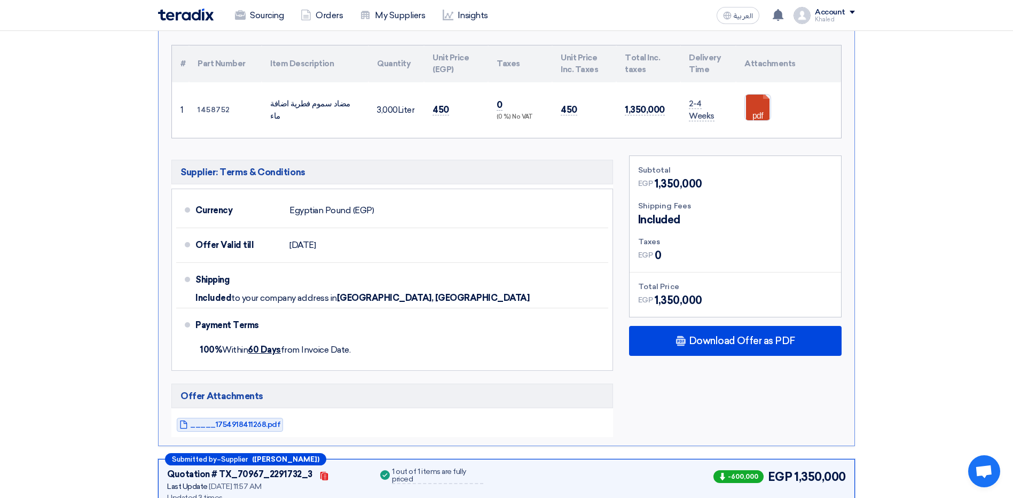
scroll to position [1442, 0]
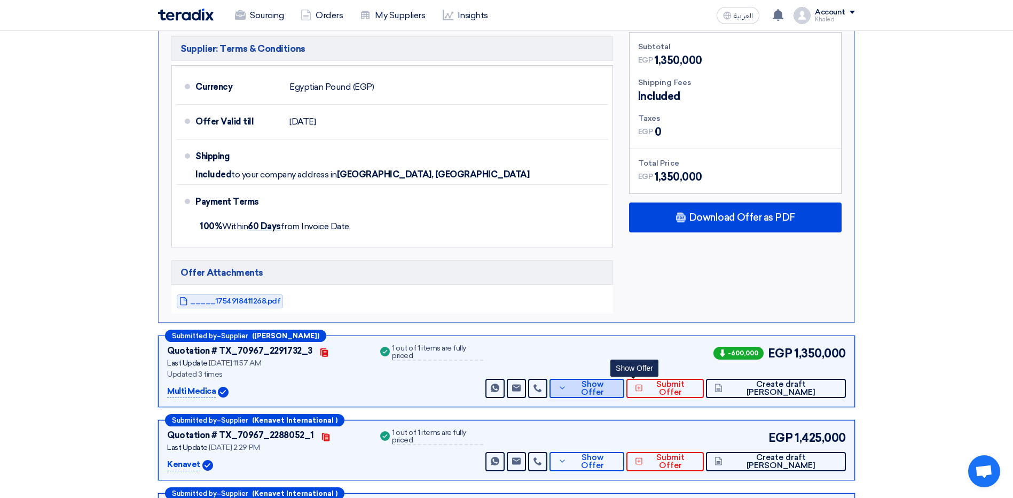
click at [616, 388] on span "Show Offer" at bounding box center [592, 388] width 46 height 16
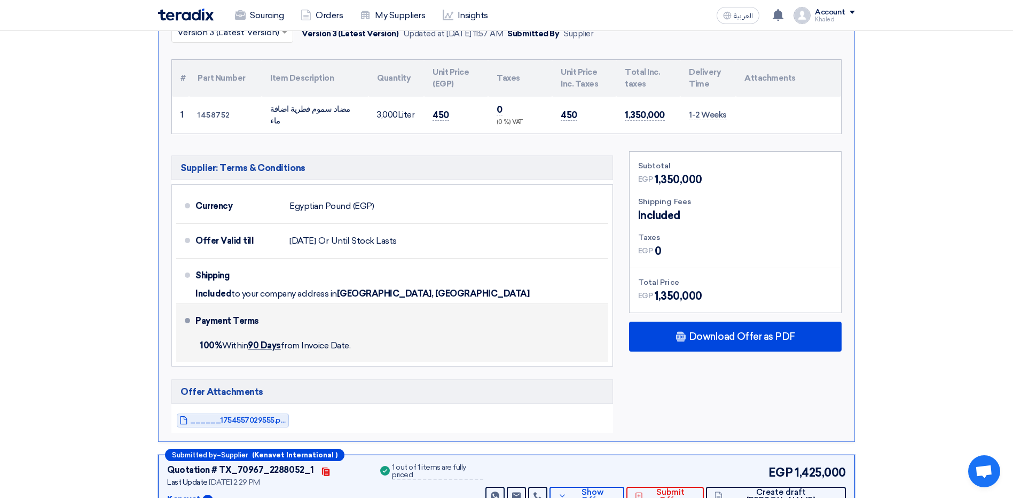
scroll to position [1496, 0]
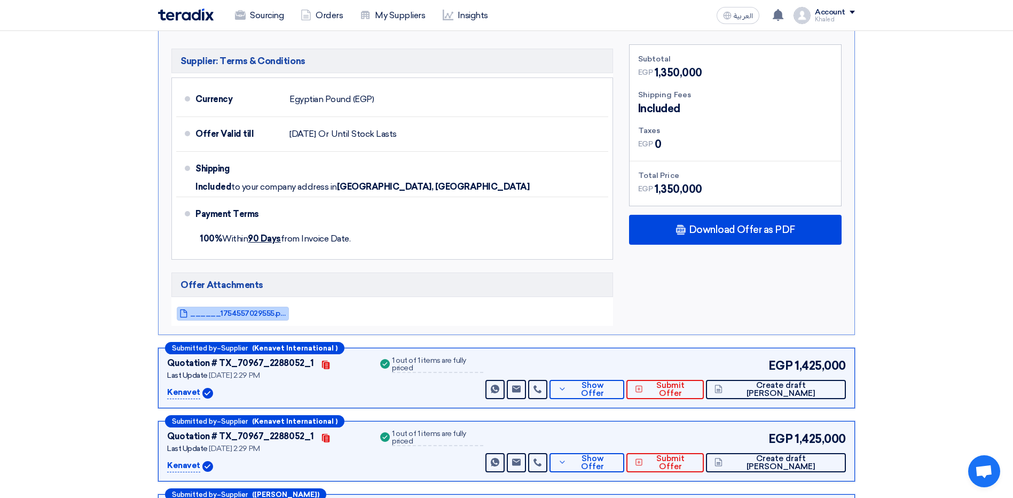
click at [217, 314] on span "______1754557029555.pdf" at bounding box center [238, 313] width 96 height 8
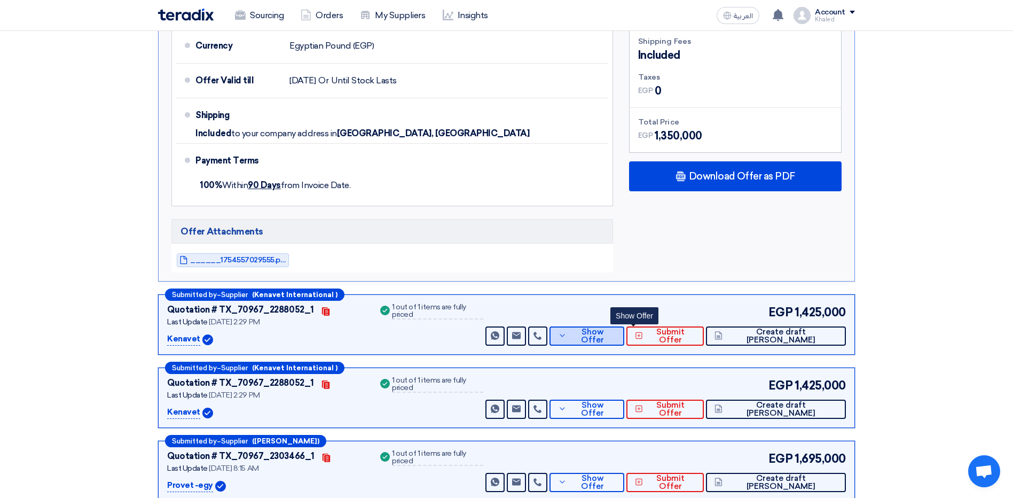
click at [616, 333] on span "Show Offer" at bounding box center [592, 336] width 46 height 16
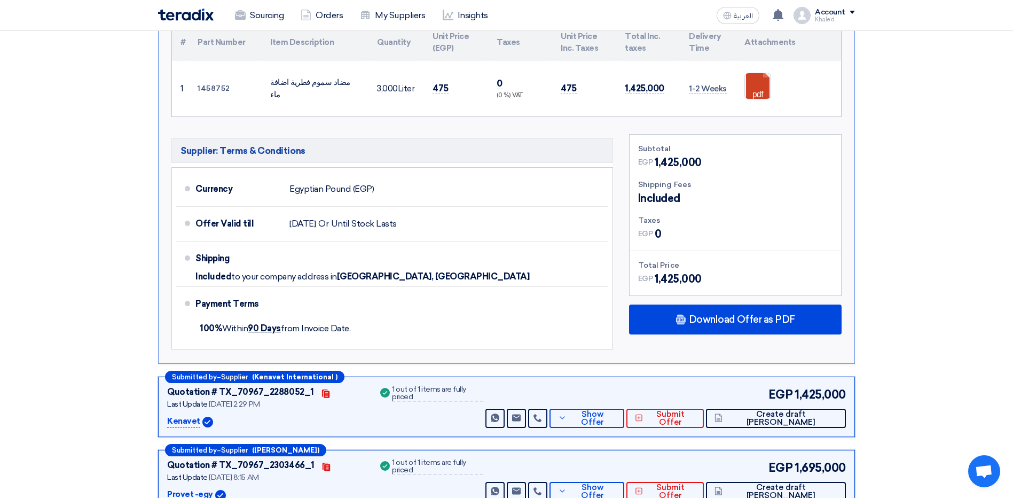
scroll to position [1496, 0]
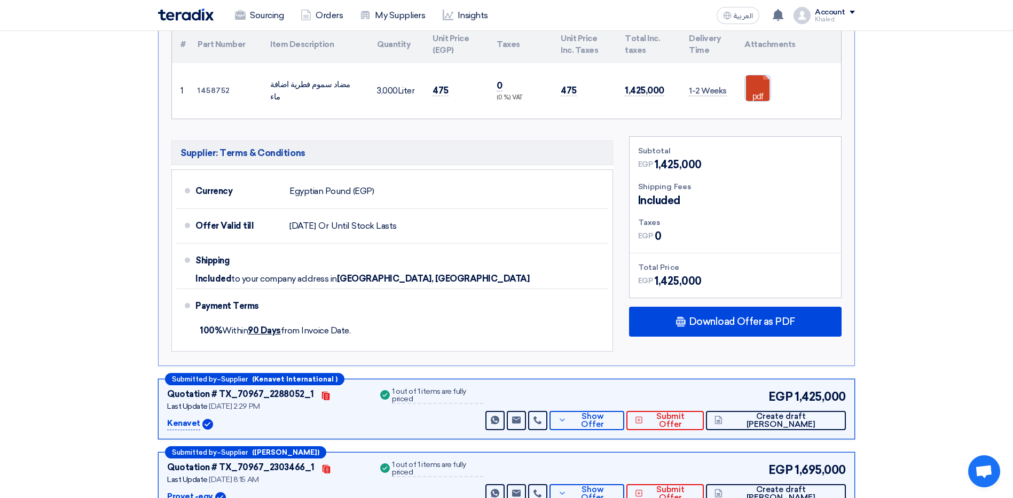
click at [759, 92] on link at bounding box center [787, 107] width 85 height 64
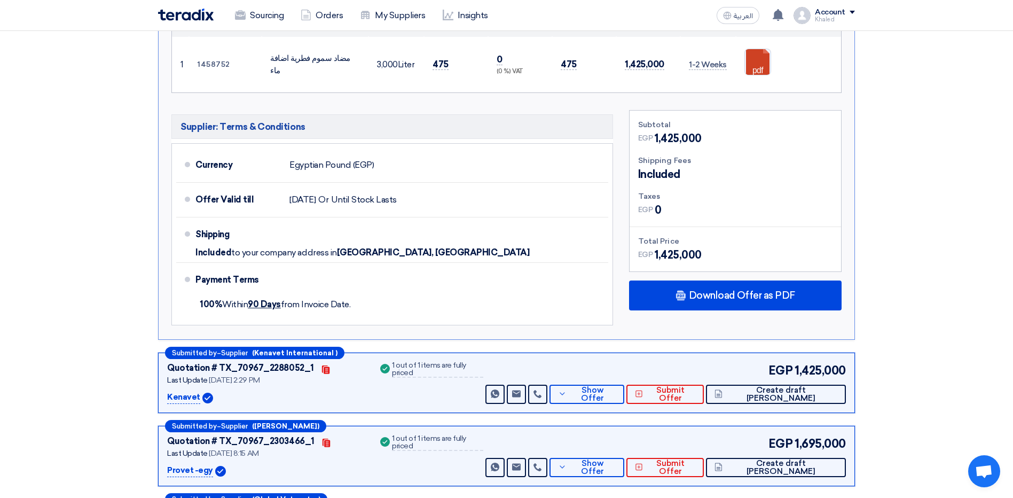
scroll to position [1549, 0]
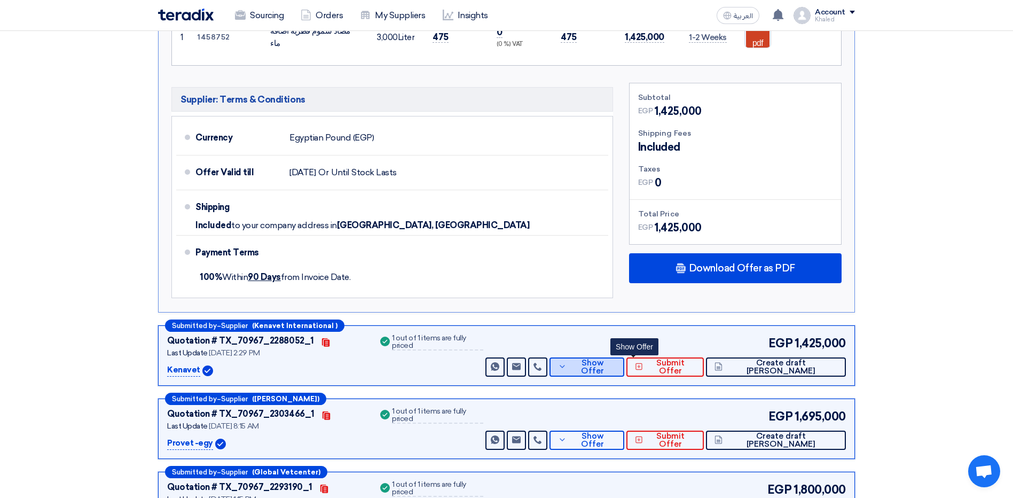
click at [616, 370] on span "Show Offer" at bounding box center [592, 367] width 46 height 16
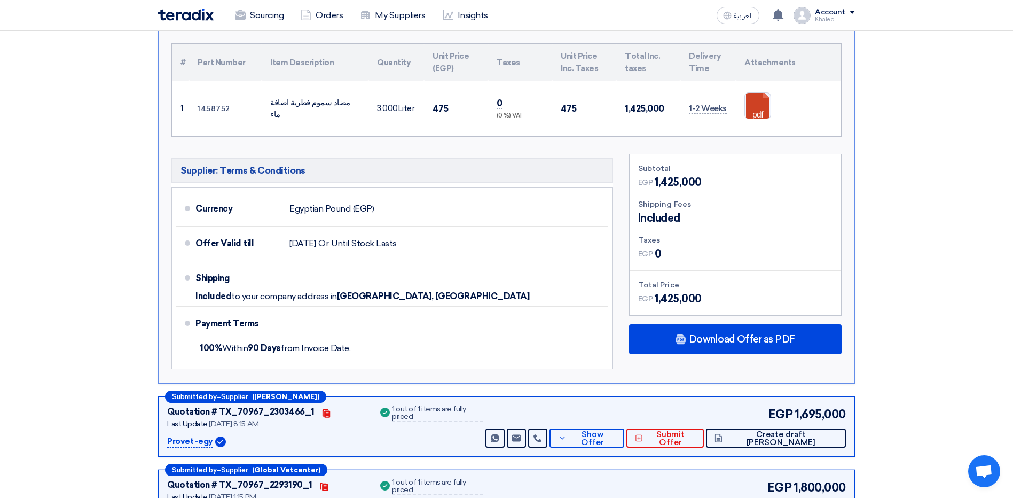
scroll to position [1923, 0]
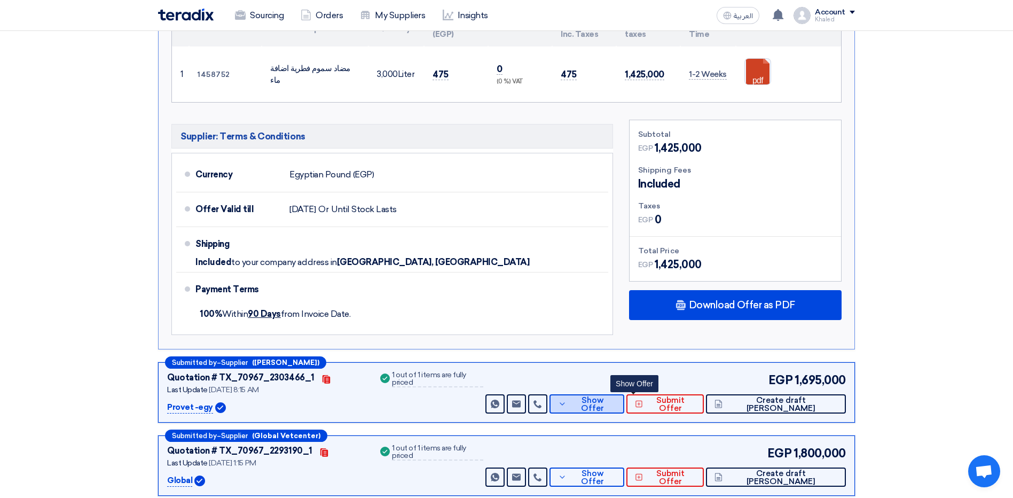
click at [616, 404] on span "Show Offer" at bounding box center [592, 404] width 46 height 16
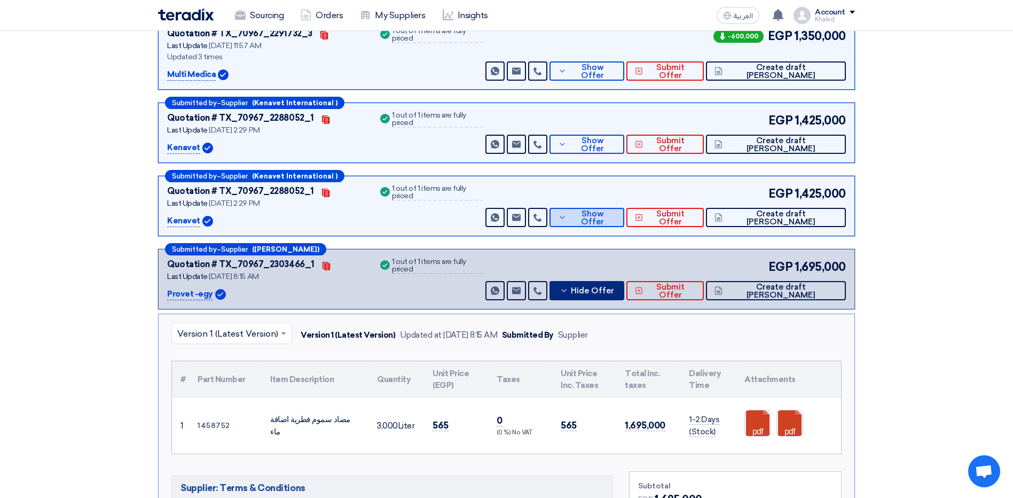
scroll to position [1264, 0]
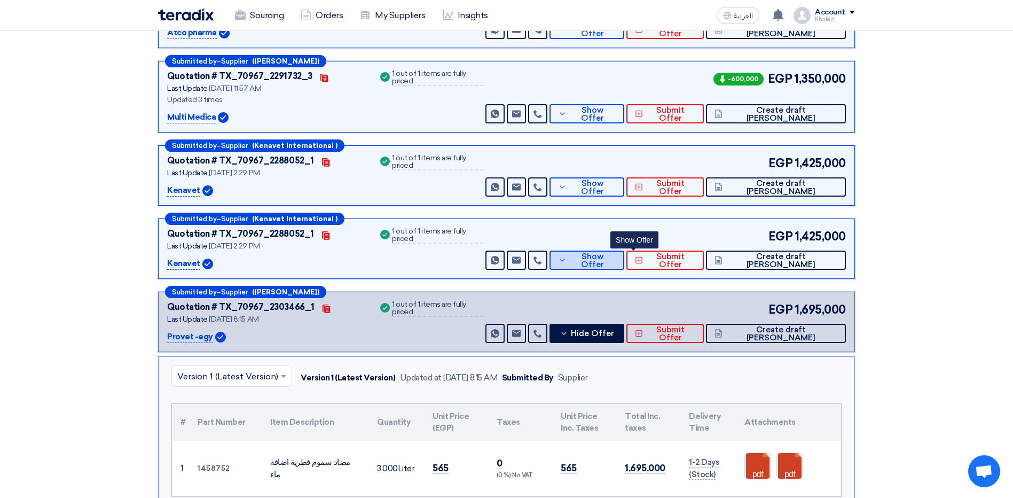
click at [616, 196] on span "Show Offer" at bounding box center [592, 187] width 46 height 16
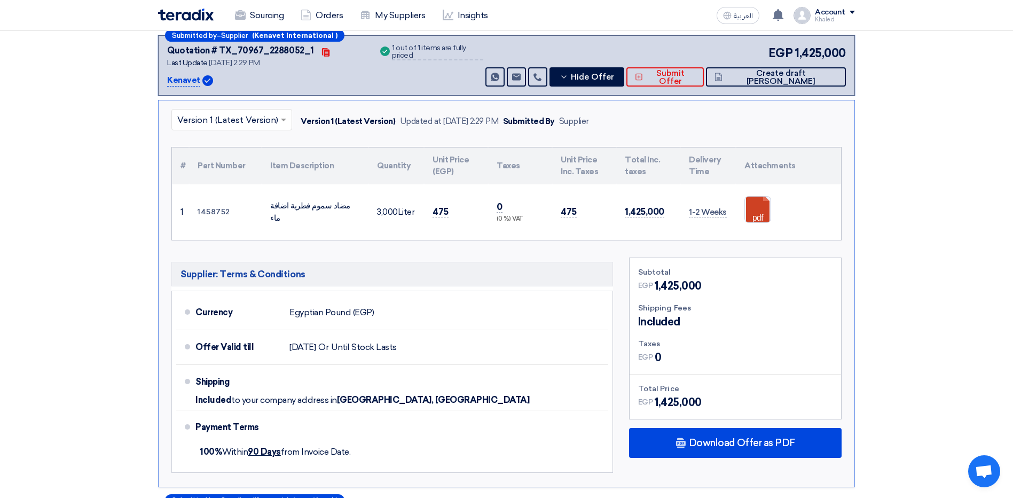
scroll to position [1478, 0]
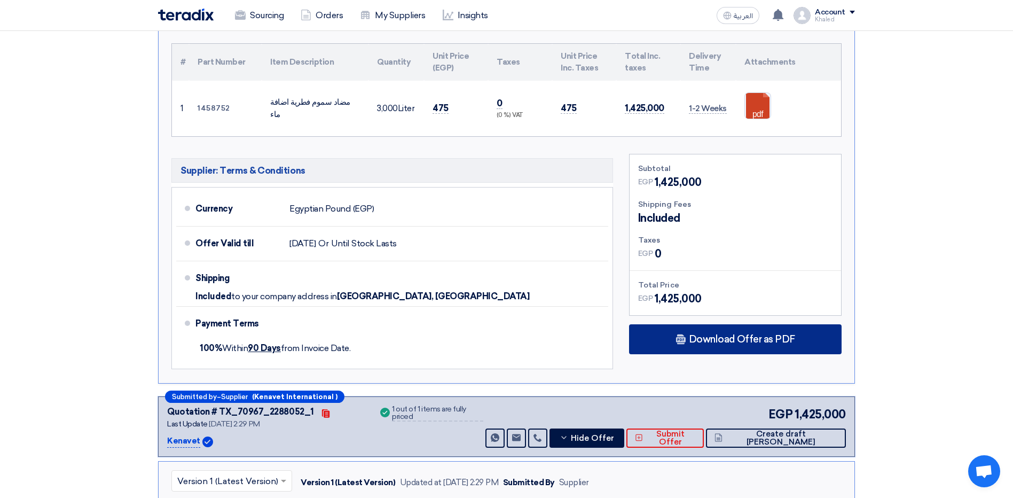
click at [686, 336] on icon at bounding box center [681, 339] width 11 height 11
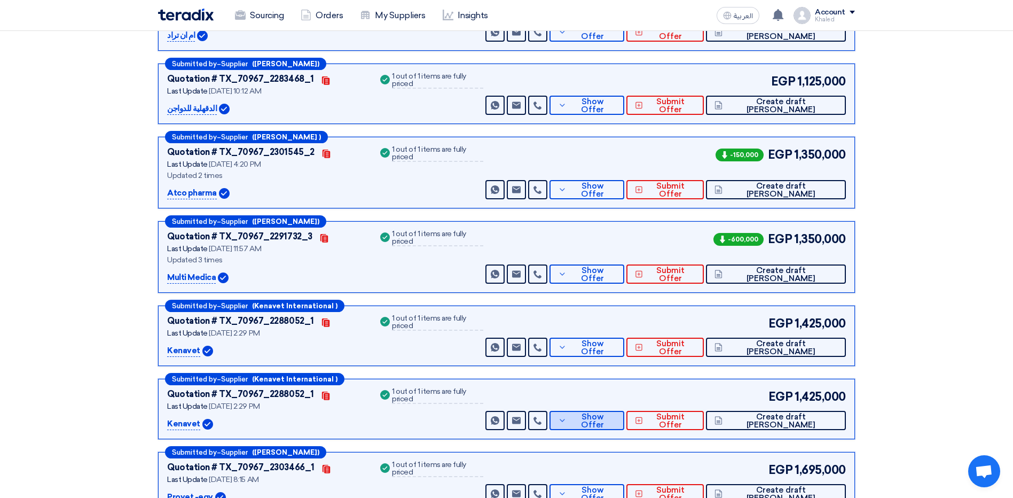
scroll to position [1211, 0]
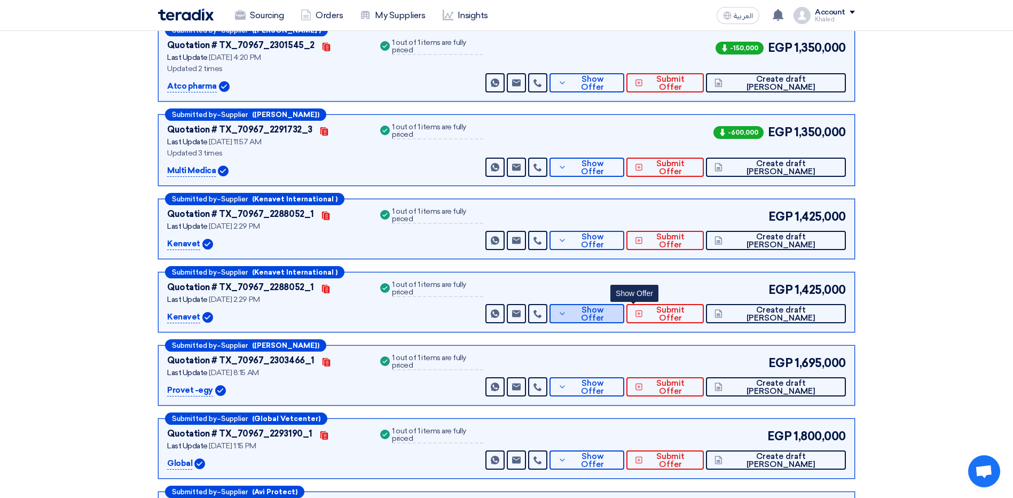
click at [616, 249] on span "Show Offer" at bounding box center [592, 241] width 46 height 16
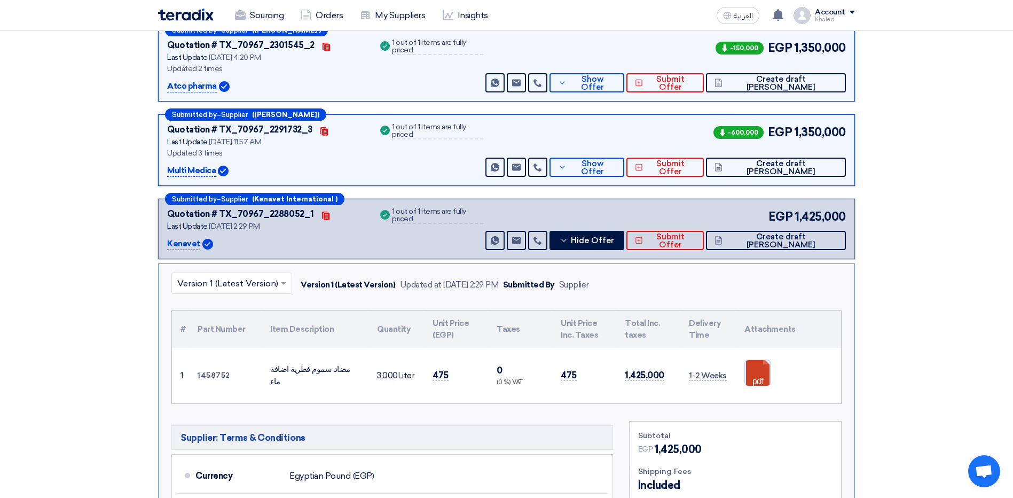
click at [756, 373] on link at bounding box center [787, 392] width 85 height 64
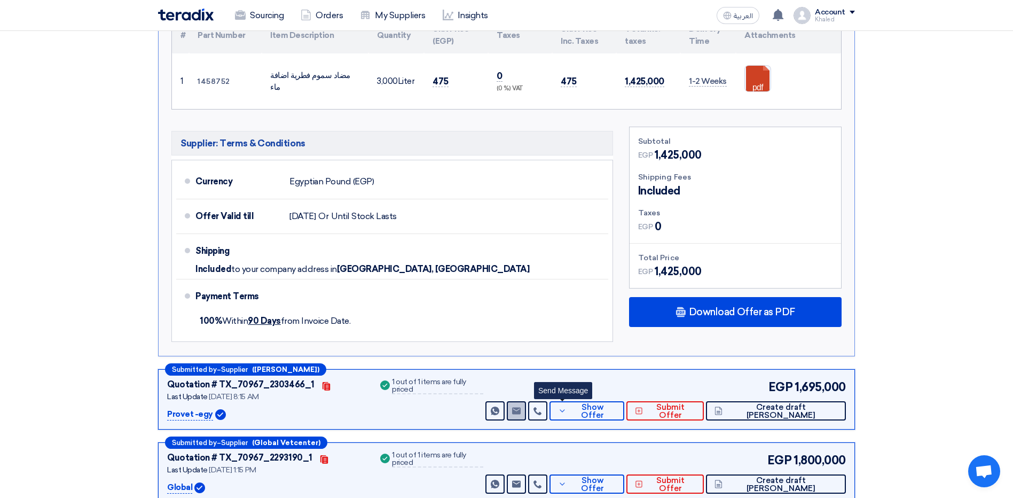
scroll to position [2012, 0]
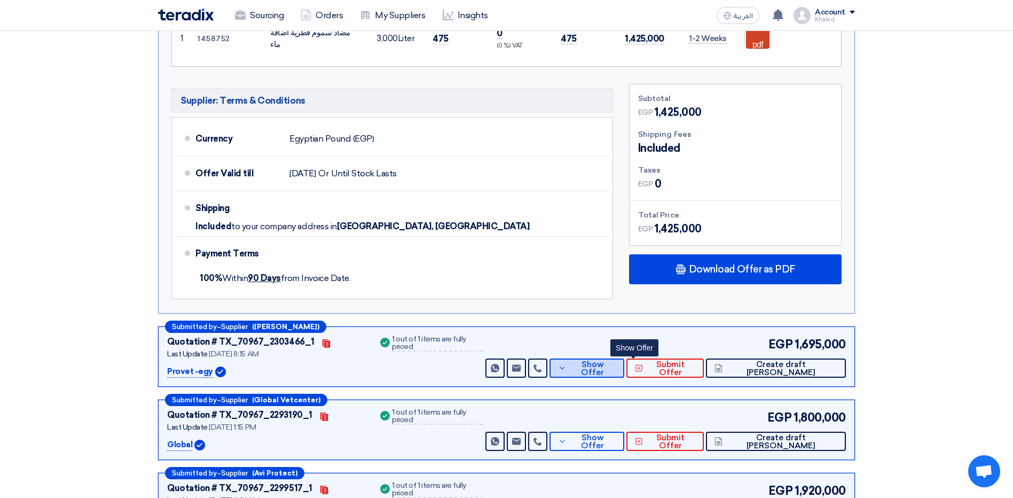
click at [616, 369] on span "Show Offer" at bounding box center [592, 369] width 46 height 16
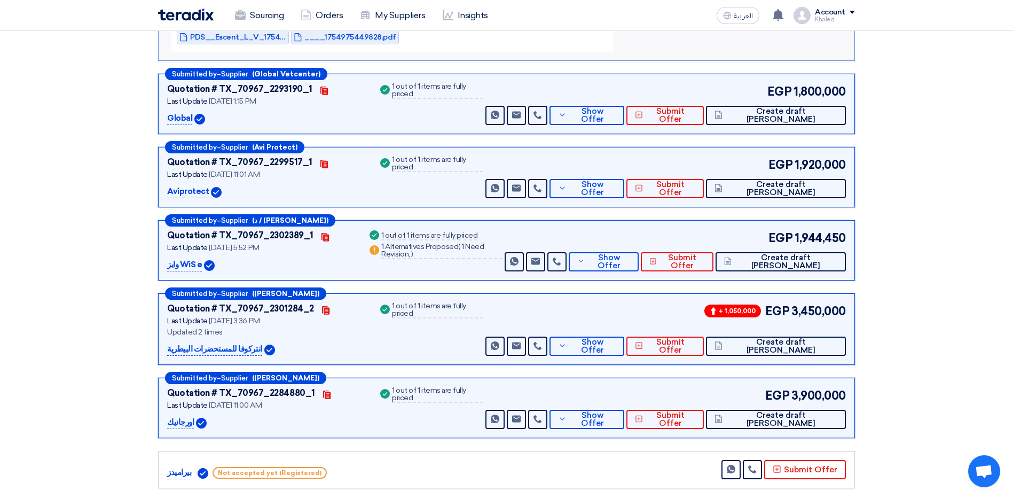
scroll to position [1621, 0]
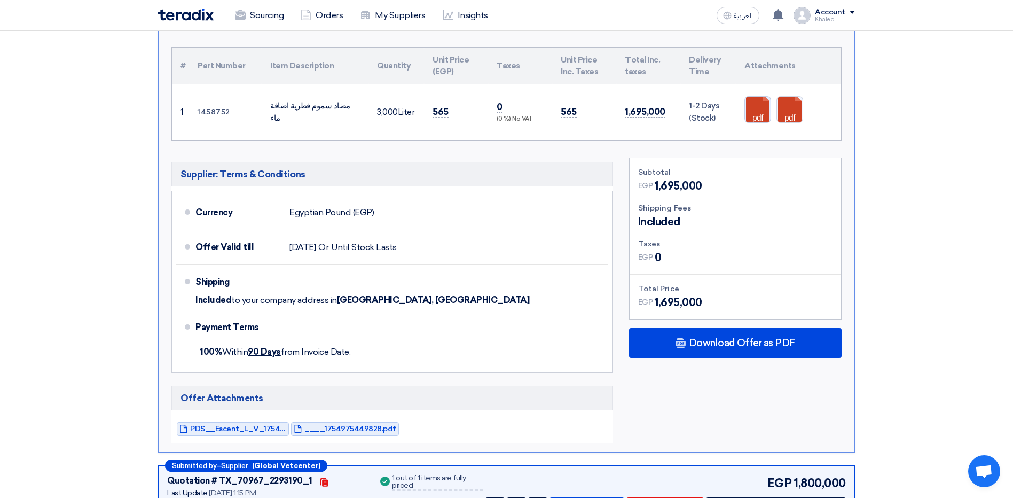
click at [760, 104] on link at bounding box center [787, 129] width 85 height 64
click at [790, 100] on link at bounding box center [819, 129] width 85 height 64
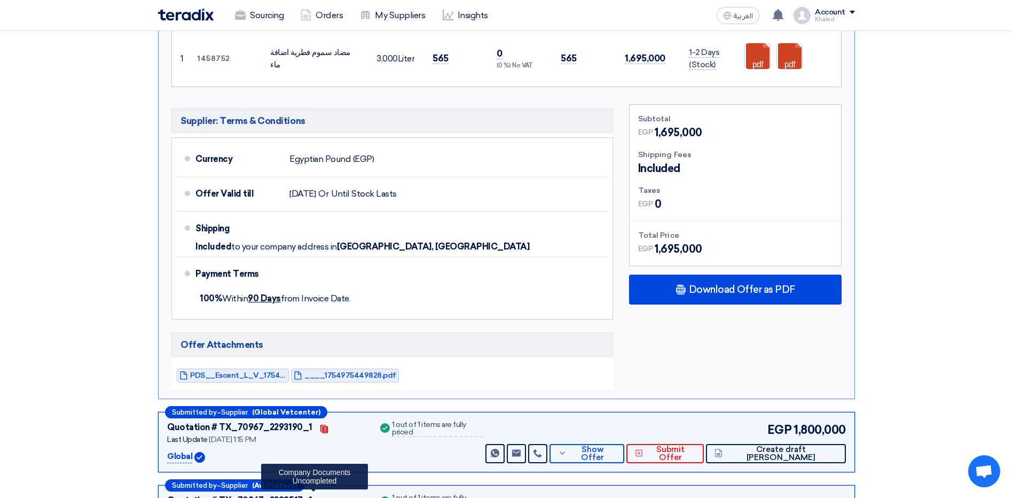
scroll to position [1781, 0]
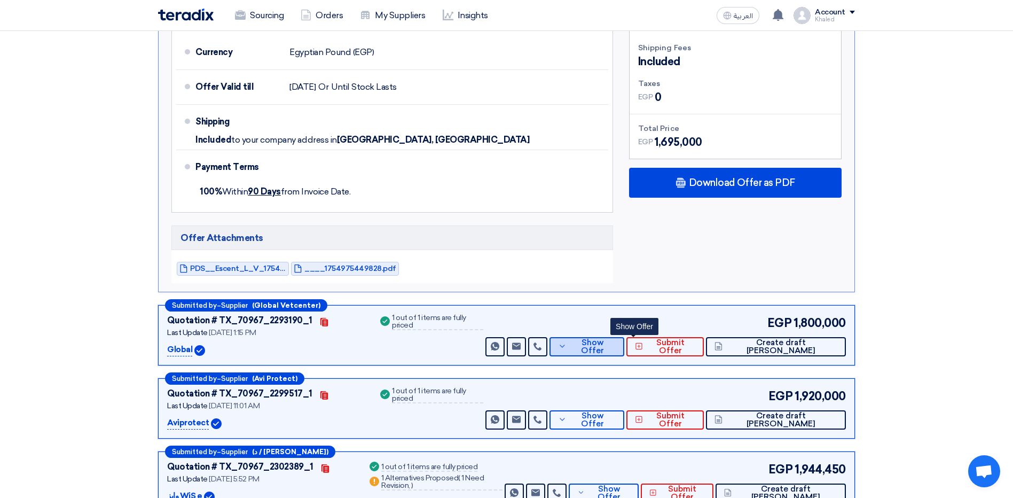
click at [616, 345] on span "Show Offer" at bounding box center [592, 347] width 46 height 16
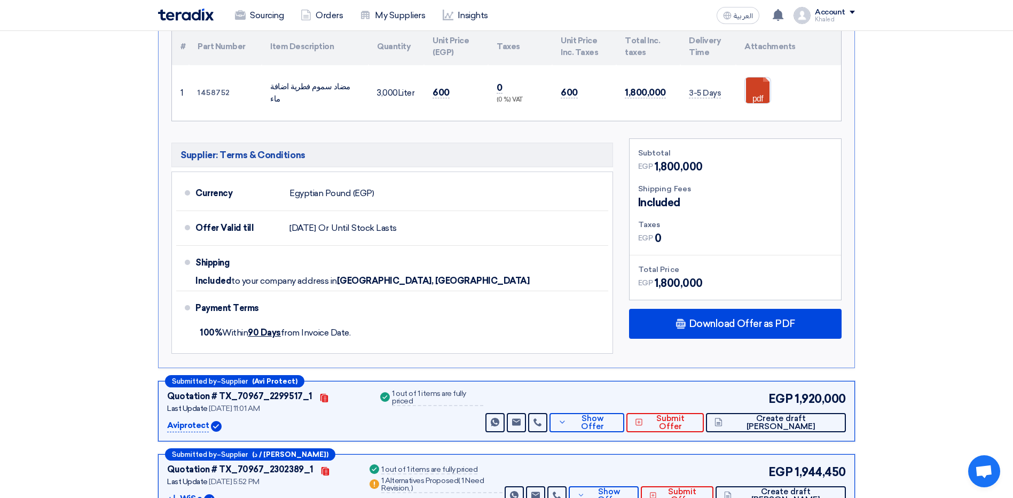
scroll to position [1621, 0]
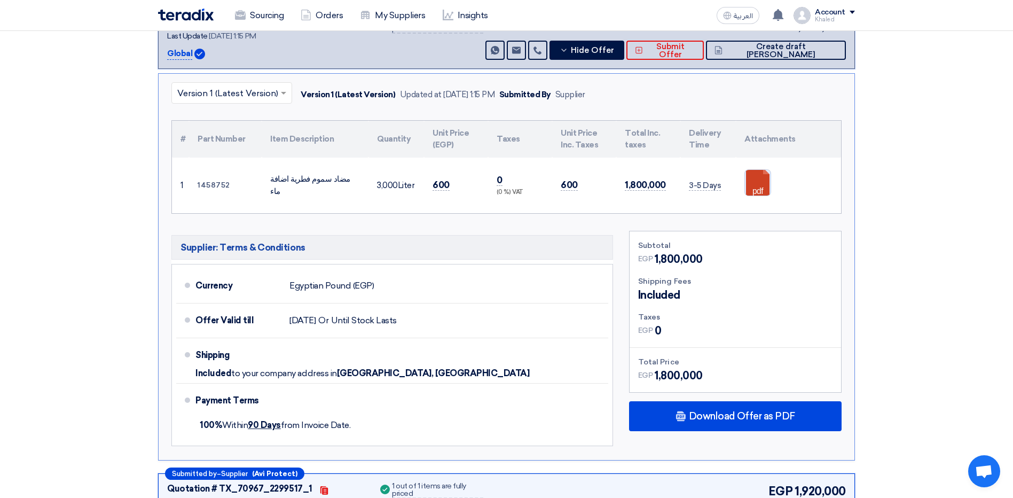
click at [754, 189] on link at bounding box center [787, 202] width 85 height 64
click at [751, 182] on link at bounding box center [787, 202] width 85 height 64
drag, startPoint x: 763, startPoint y: 188, endPoint x: 887, endPoint y: 123, distance: 140.0
click at [763, 188] on link at bounding box center [787, 202] width 85 height 64
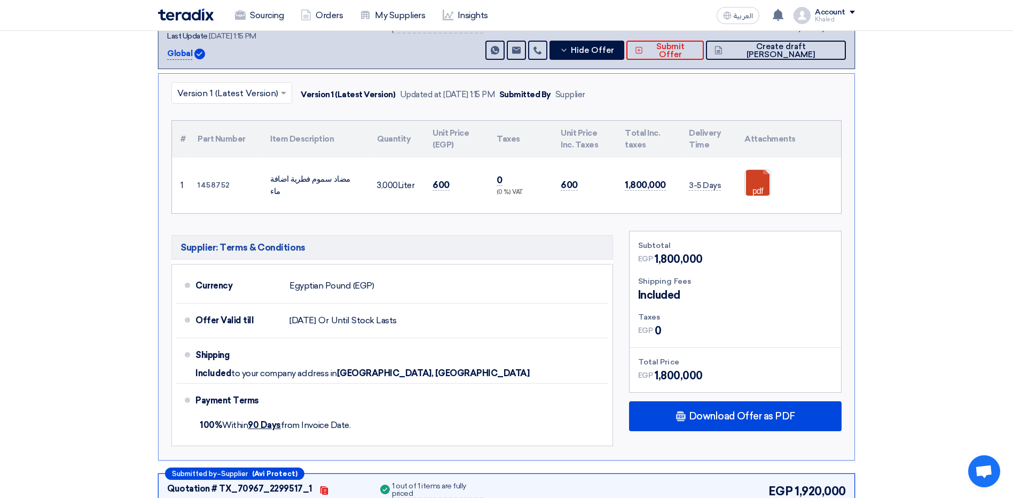
click at [763, 189] on link at bounding box center [787, 202] width 85 height 64
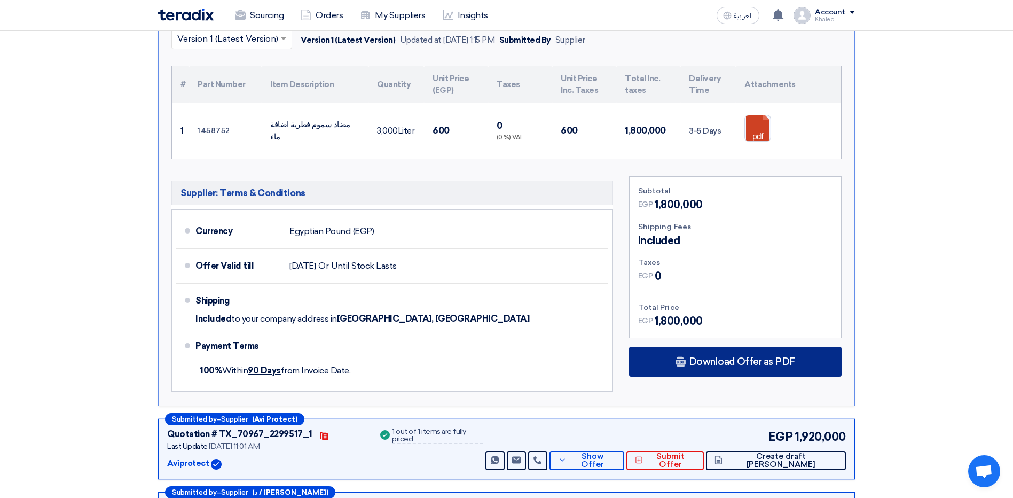
scroll to position [1834, 0]
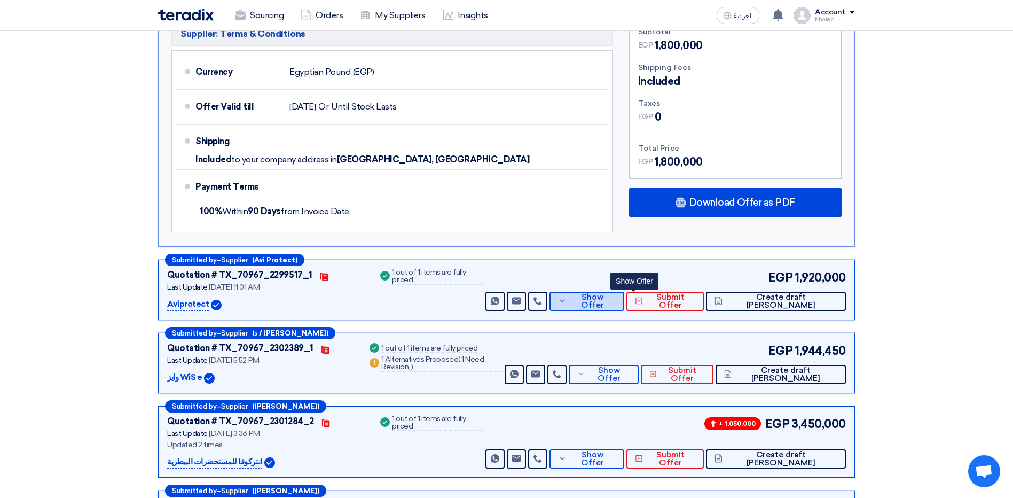
click at [616, 302] on span "Show Offer" at bounding box center [592, 301] width 46 height 16
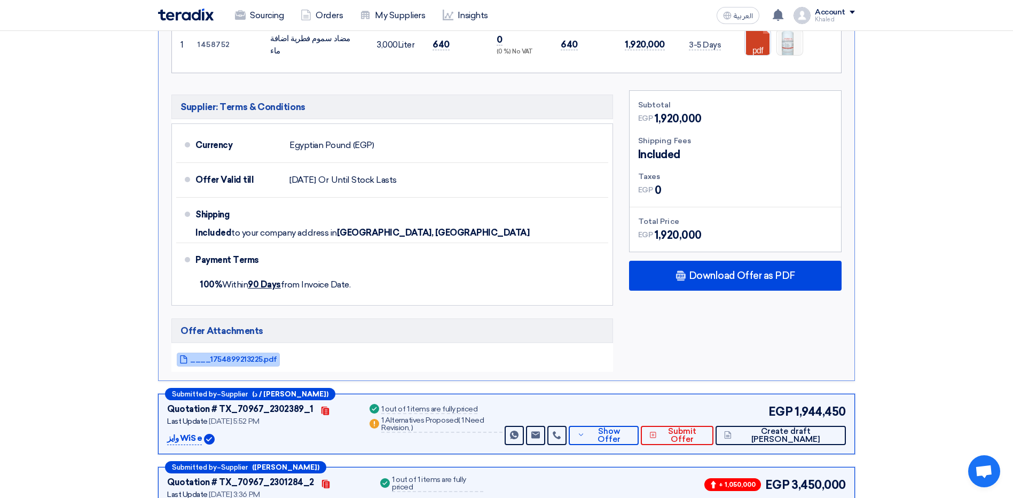
click at [235, 361] on span "____1754899213225.pdf" at bounding box center [233, 359] width 87 height 8
